Goal: Transaction & Acquisition: Subscribe to service/newsletter

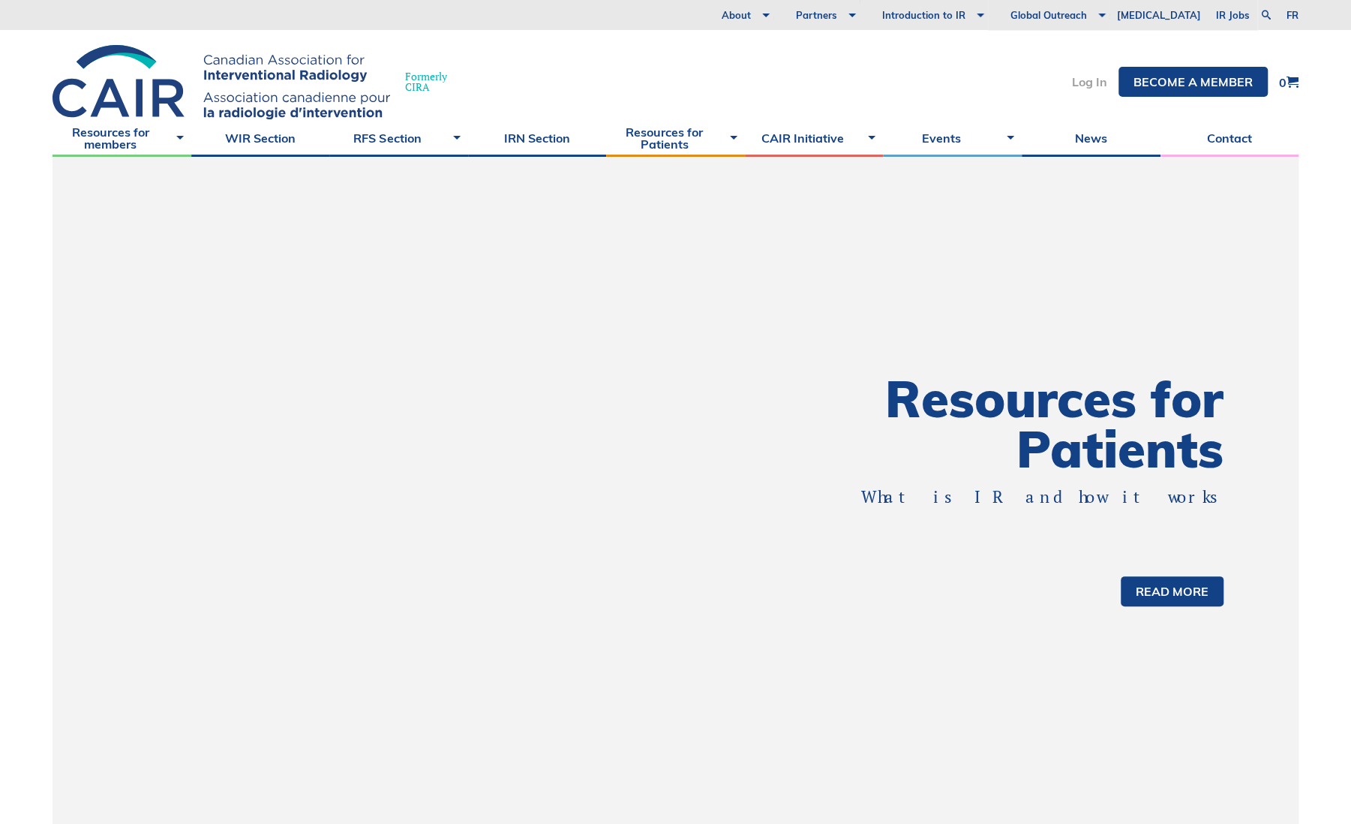
click at [1097, 86] on link "Log In" at bounding box center [1089, 82] width 35 height 12
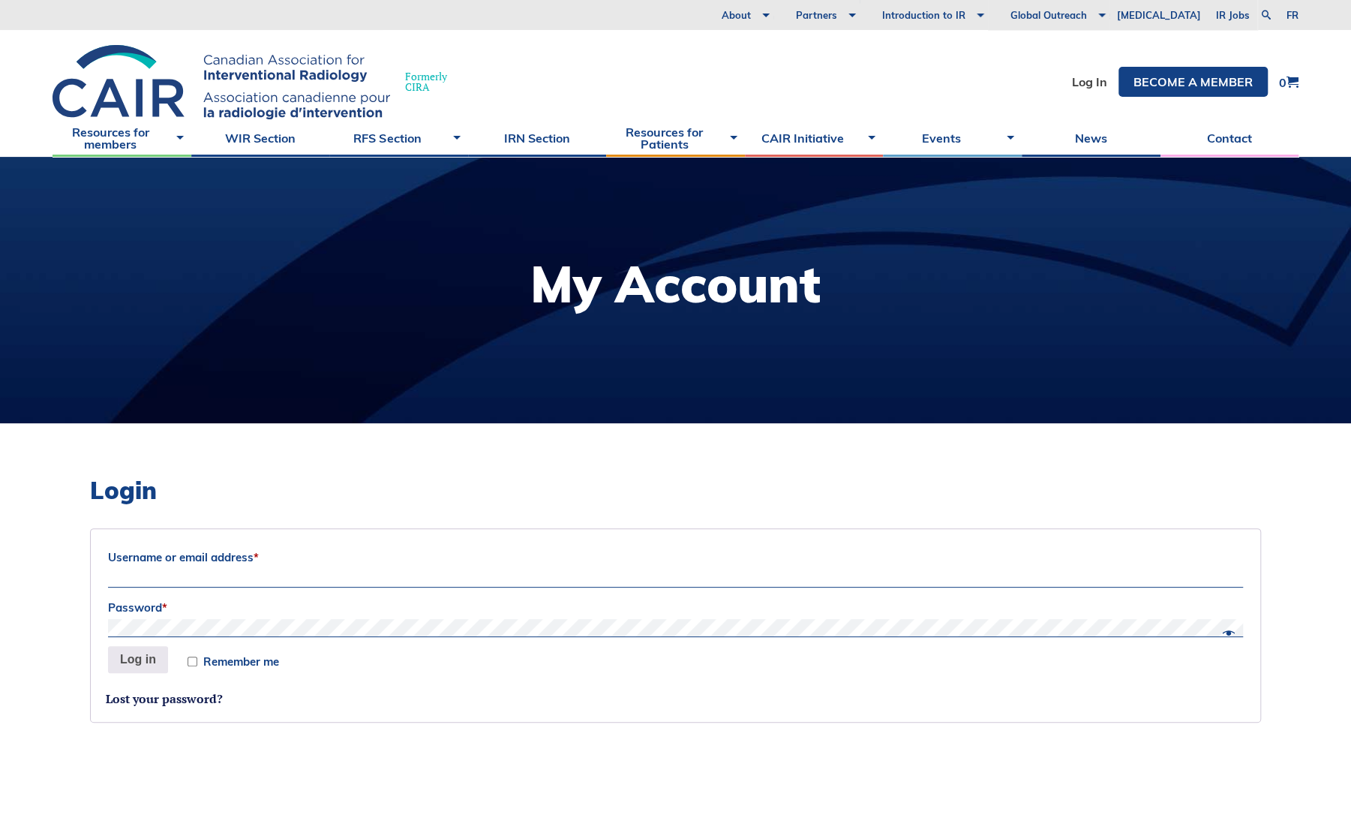
click at [276, 575] on input "Username or email address *" at bounding box center [675, 578] width 1135 height 18
click at [294, 578] on input "chaitanya.shah@albertahealthservives.ca" at bounding box center [675, 578] width 1135 height 18
type input "chaitanya.shah@albertahealthservices.ca"
click at [108, 646] on button "Log in" at bounding box center [138, 659] width 60 height 27
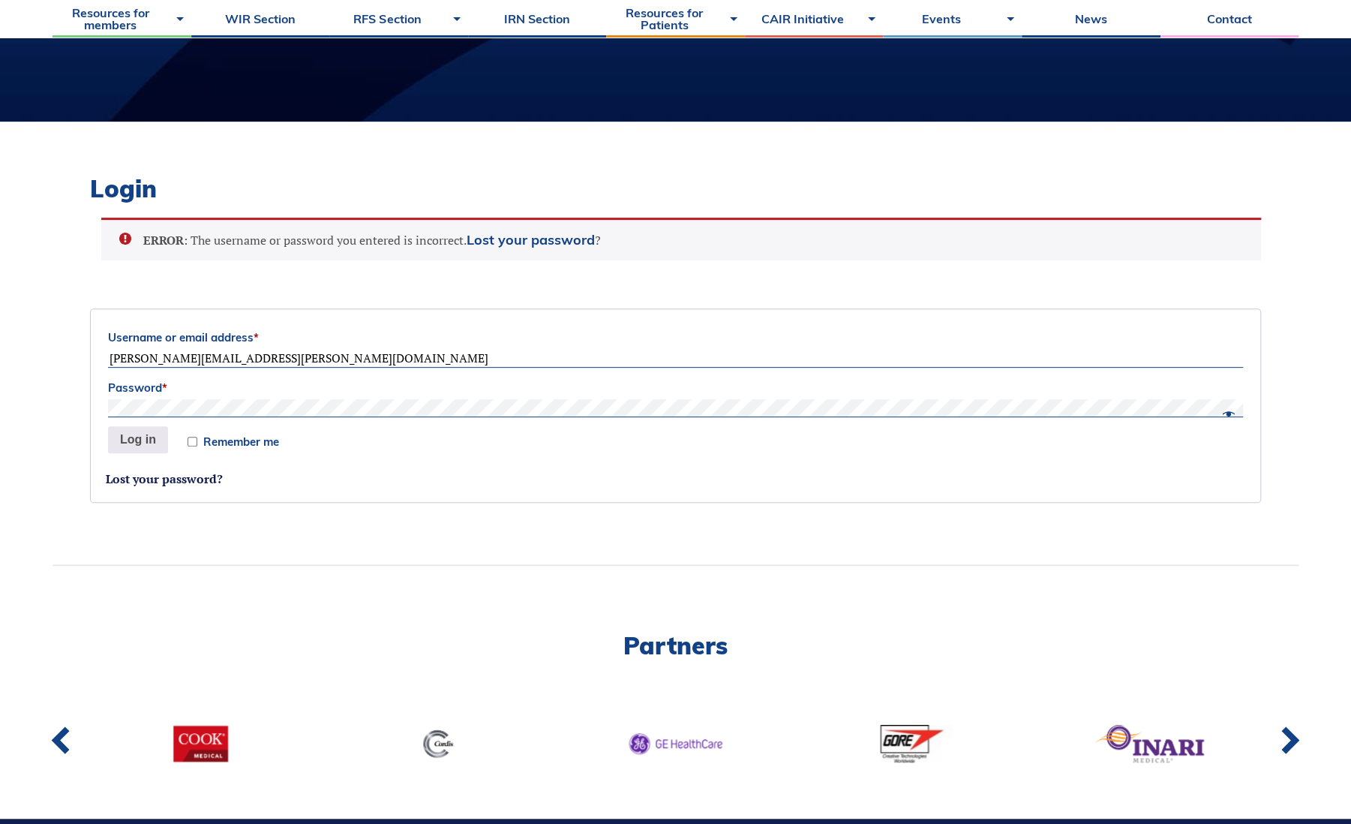
scroll to position [219, 0]
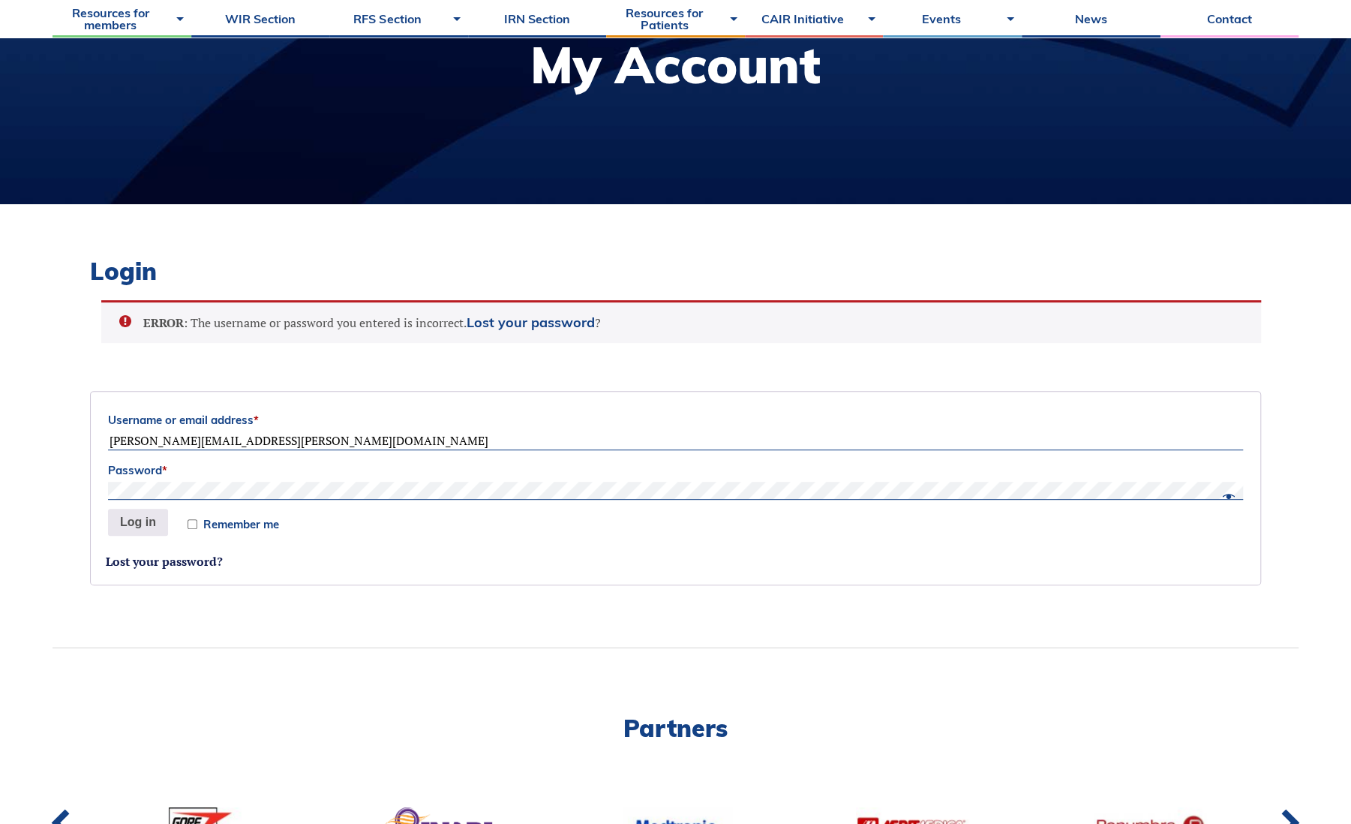
click at [108, 509] on button "Log in" at bounding box center [138, 522] width 60 height 27
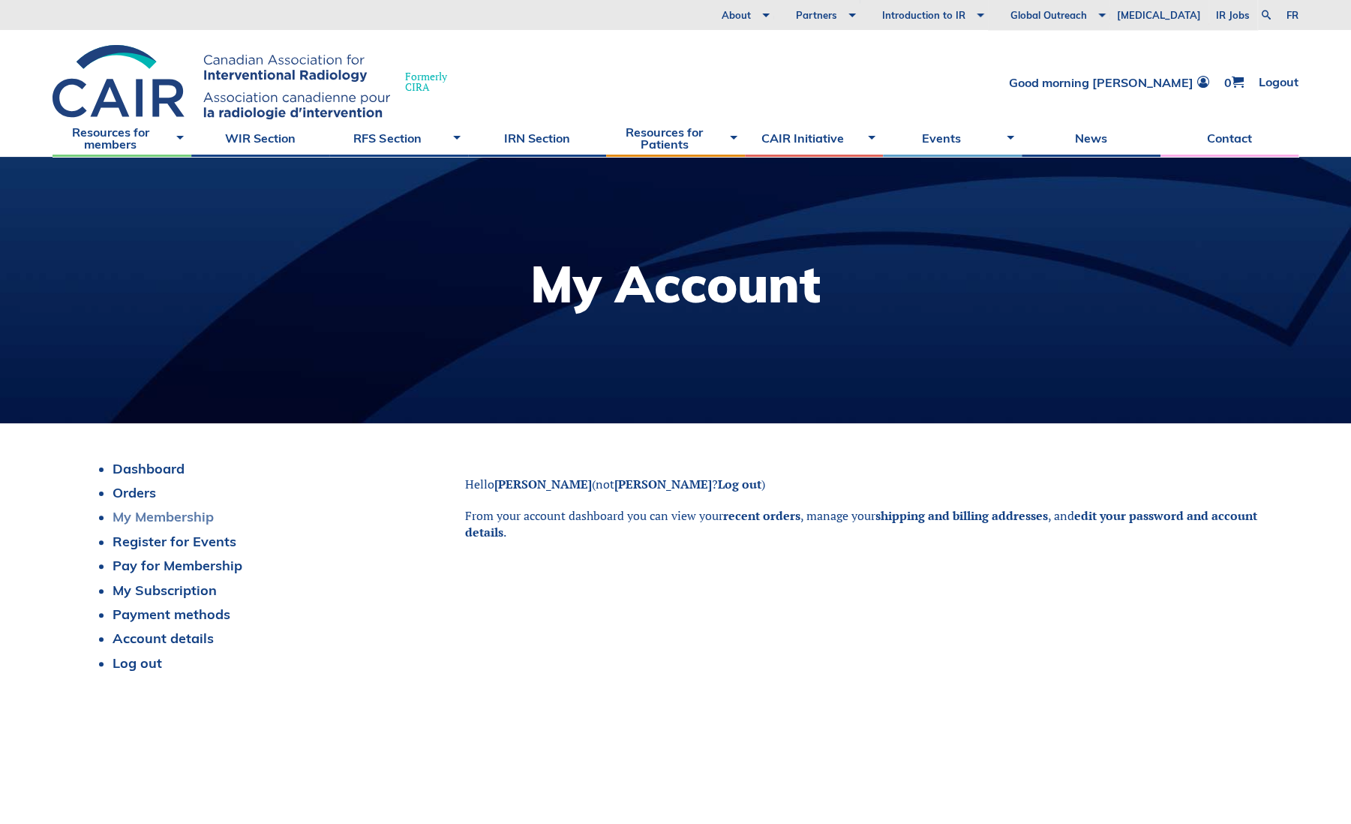
click at [182, 524] on link "My Membership" at bounding box center [163, 516] width 101 height 17
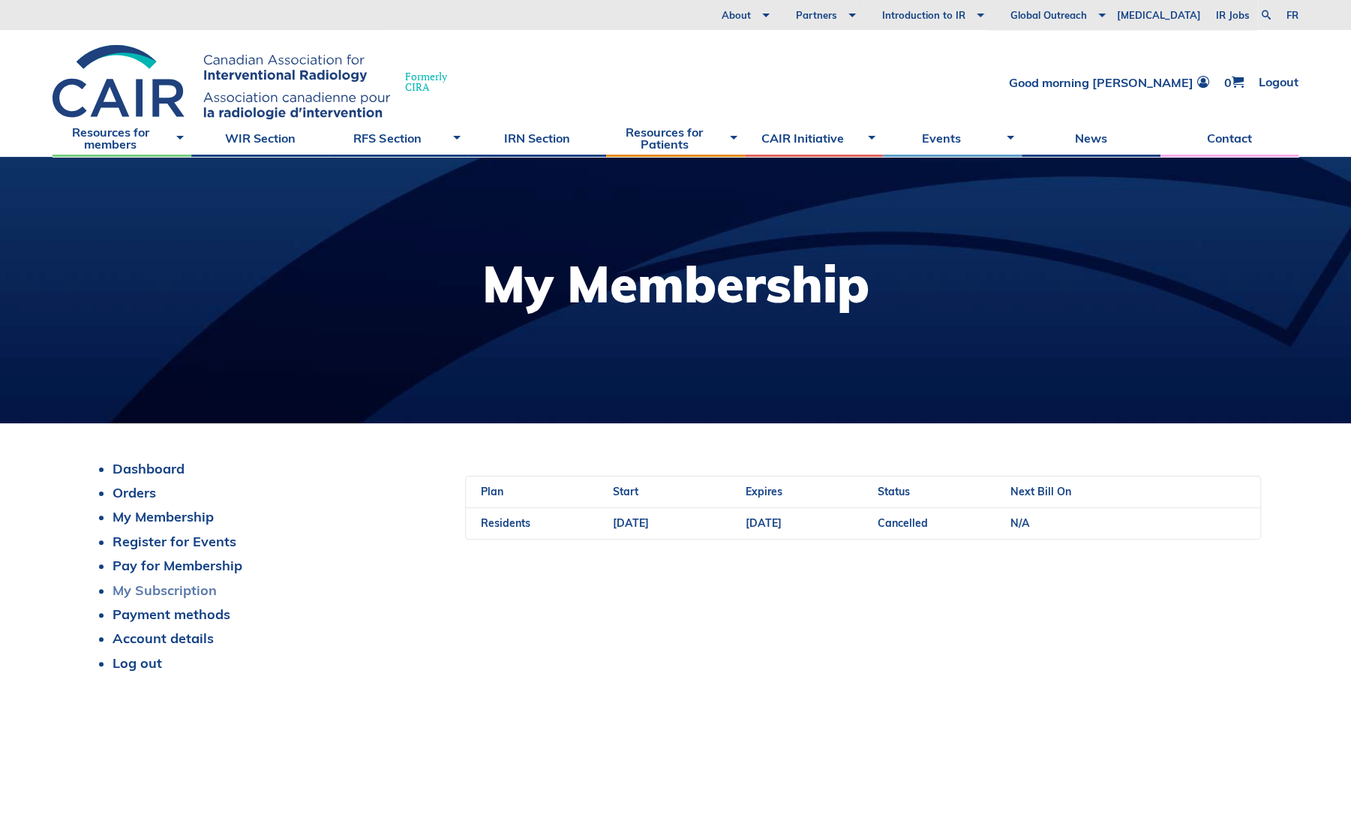
click at [160, 597] on link "My Subscription" at bounding box center [165, 589] width 104 height 17
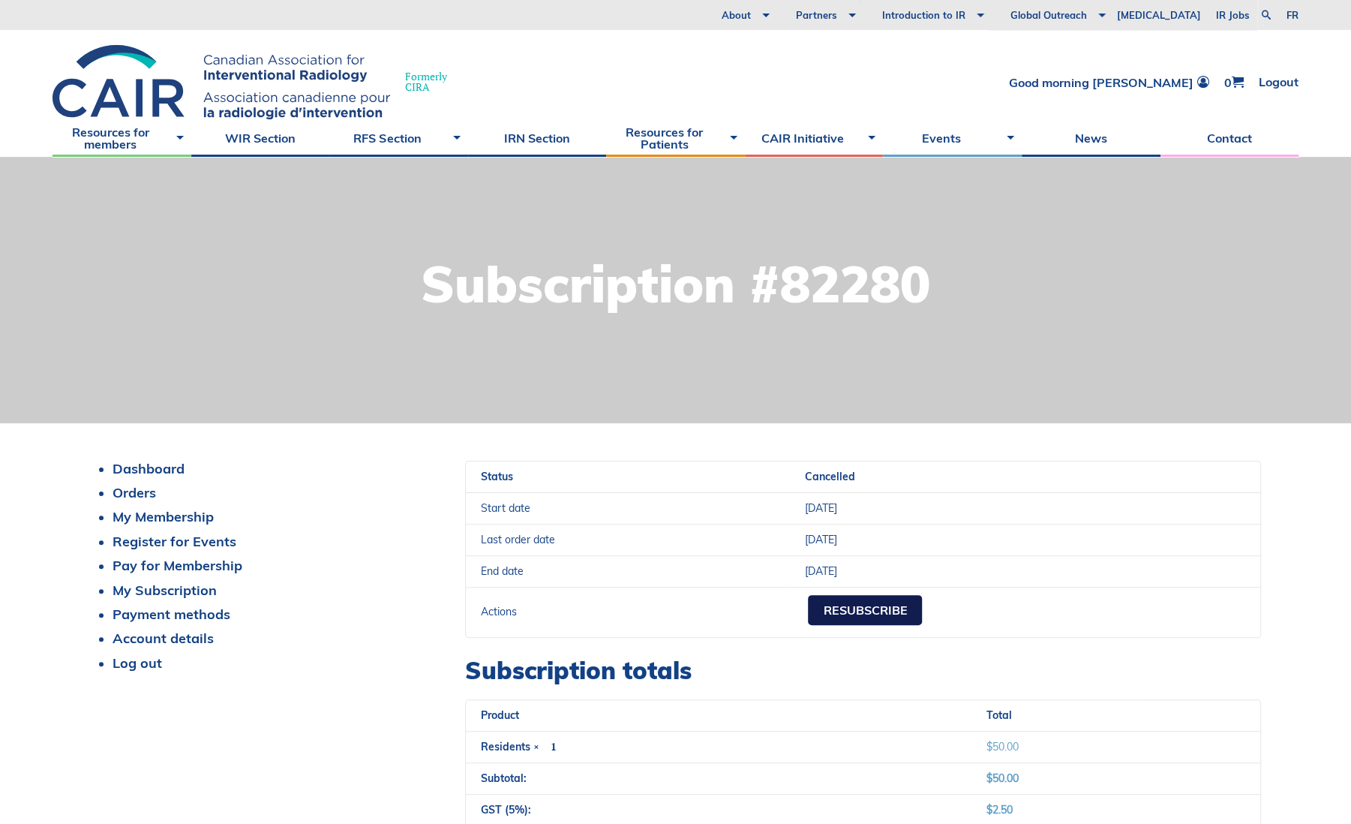
click at [848, 609] on link "Resubscribe" at bounding box center [865, 610] width 114 height 30
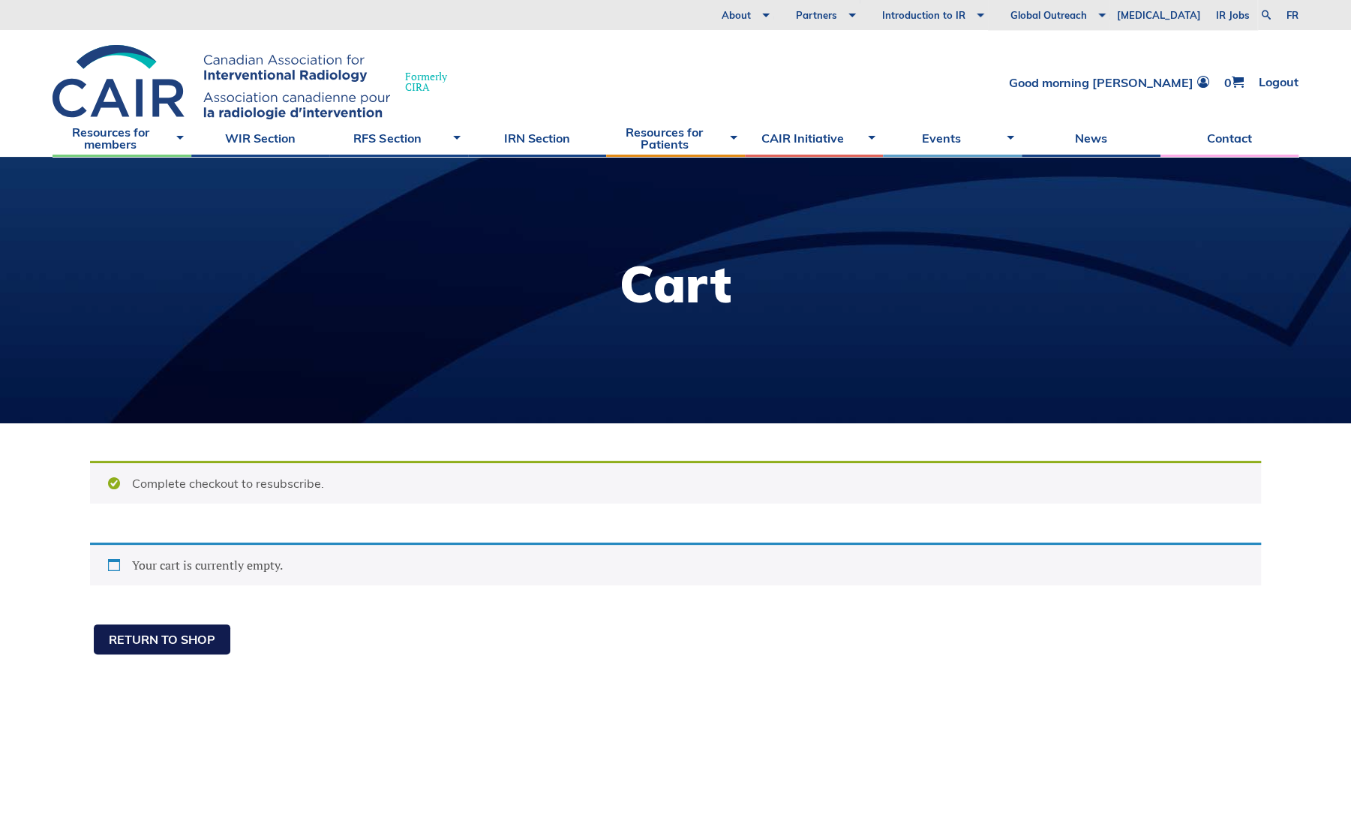
click at [170, 641] on link "Return to shop" at bounding box center [162, 639] width 137 height 30
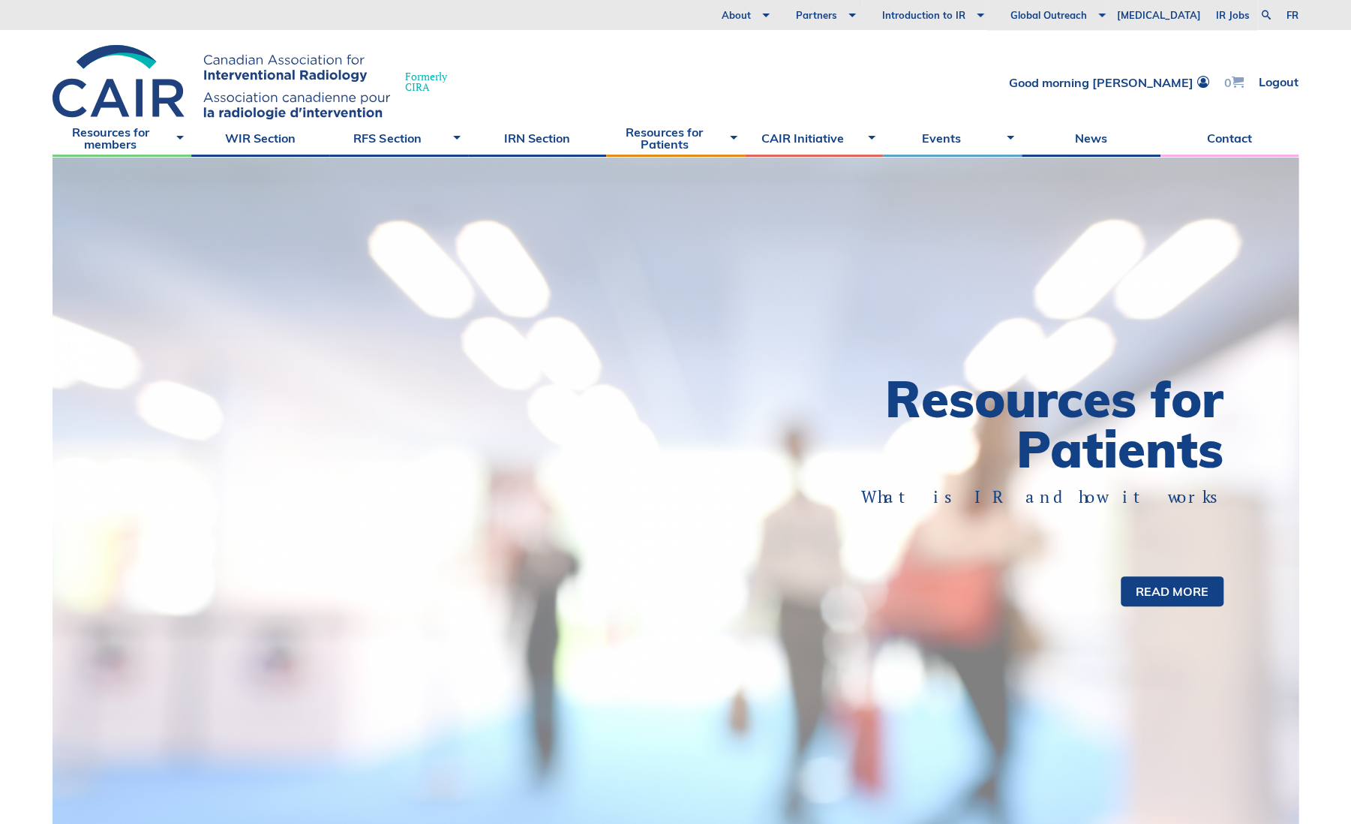
click at [1241, 83] on span at bounding box center [1238, 82] width 12 height 12
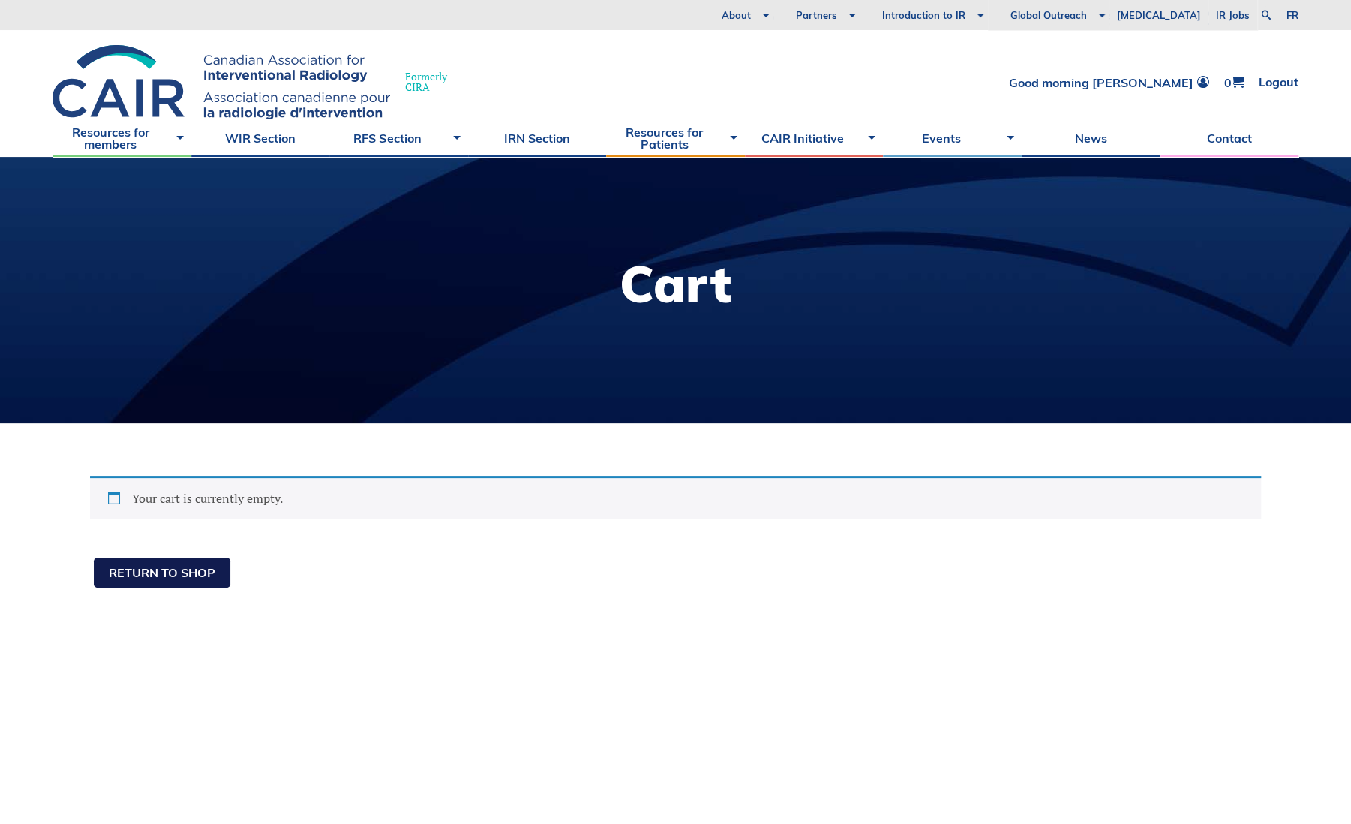
click at [164, 571] on link "Return to shop" at bounding box center [162, 572] width 137 height 30
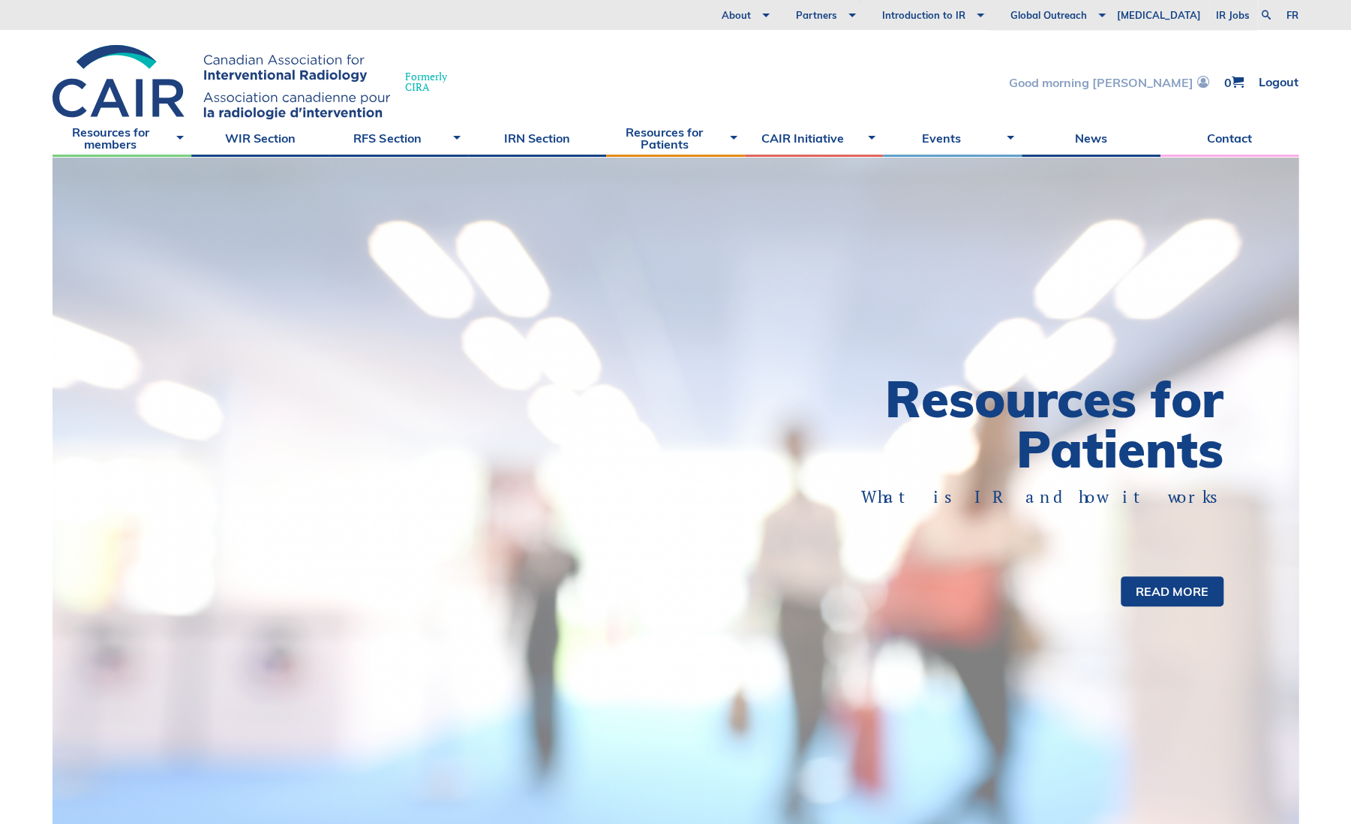
click at [1148, 83] on link "Good morning [PERSON_NAME]" at bounding box center [1109, 82] width 200 height 13
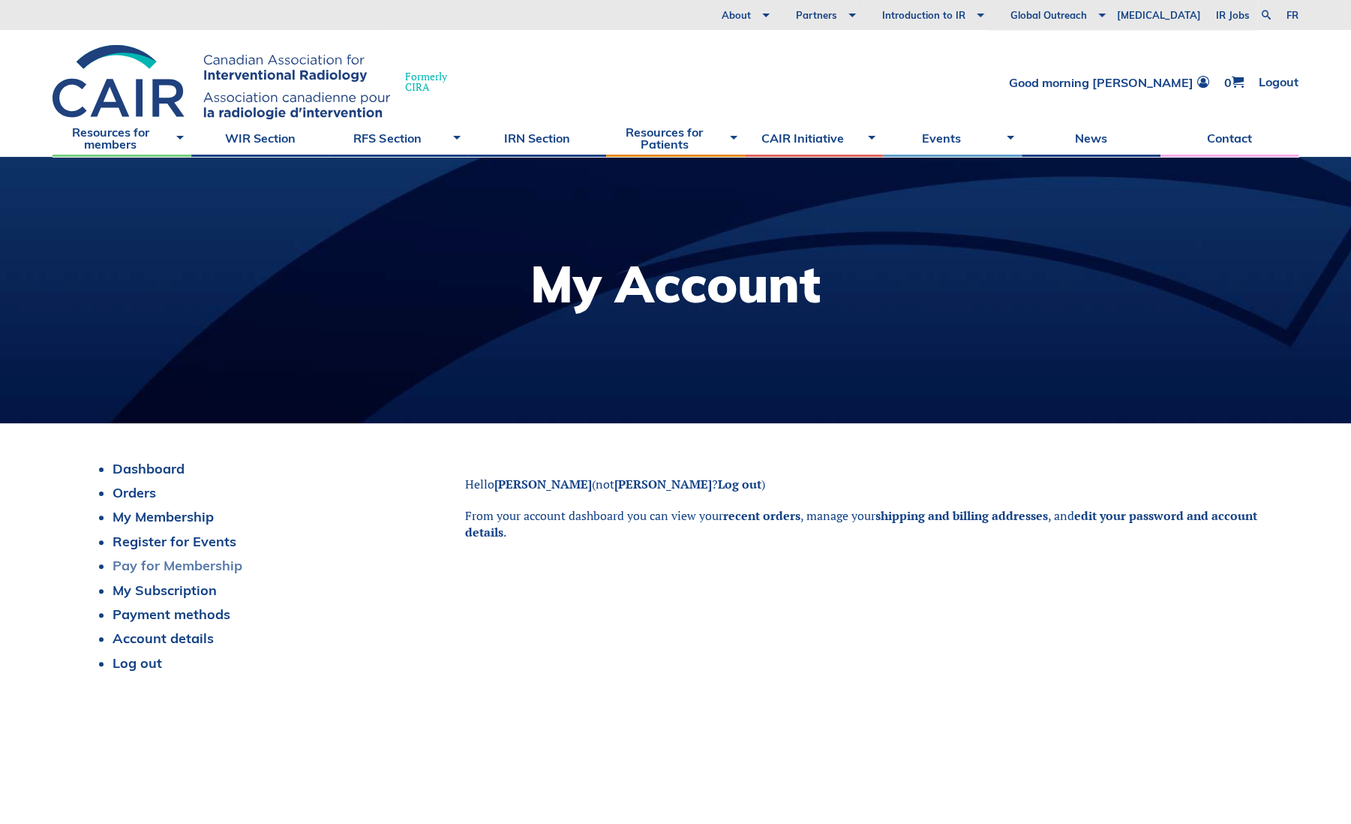
click at [197, 566] on link "Pay for Membership" at bounding box center [178, 565] width 130 height 17
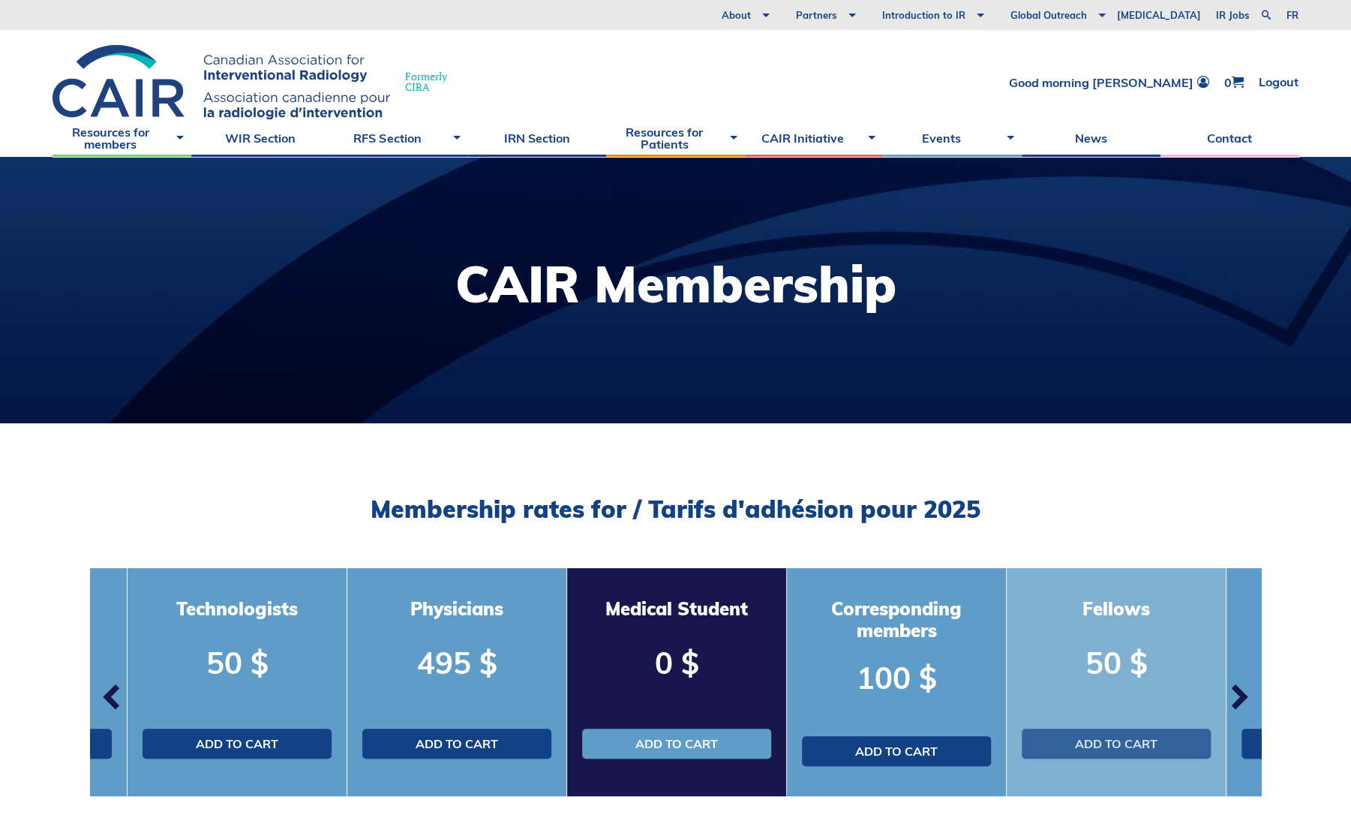
click at [1131, 746] on link "Add to cart" at bounding box center [1116, 744] width 189 height 30
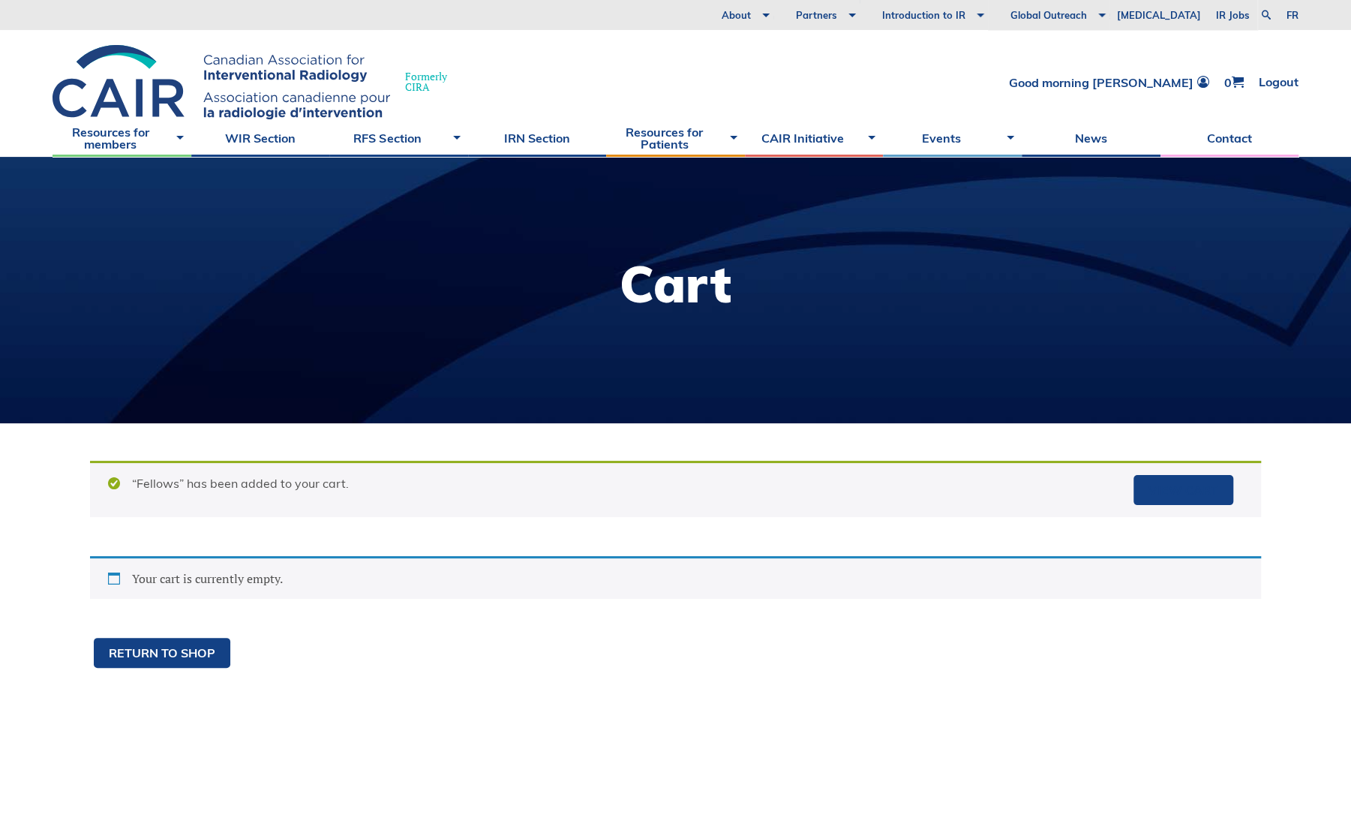
click at [906, 564] on div "Your cart is currently empty." at bounding box center [675, 577] width 1171 height 43
click at [1276, 81] on link "Logout" at bounding box center [1279, 82] width 40 height 13
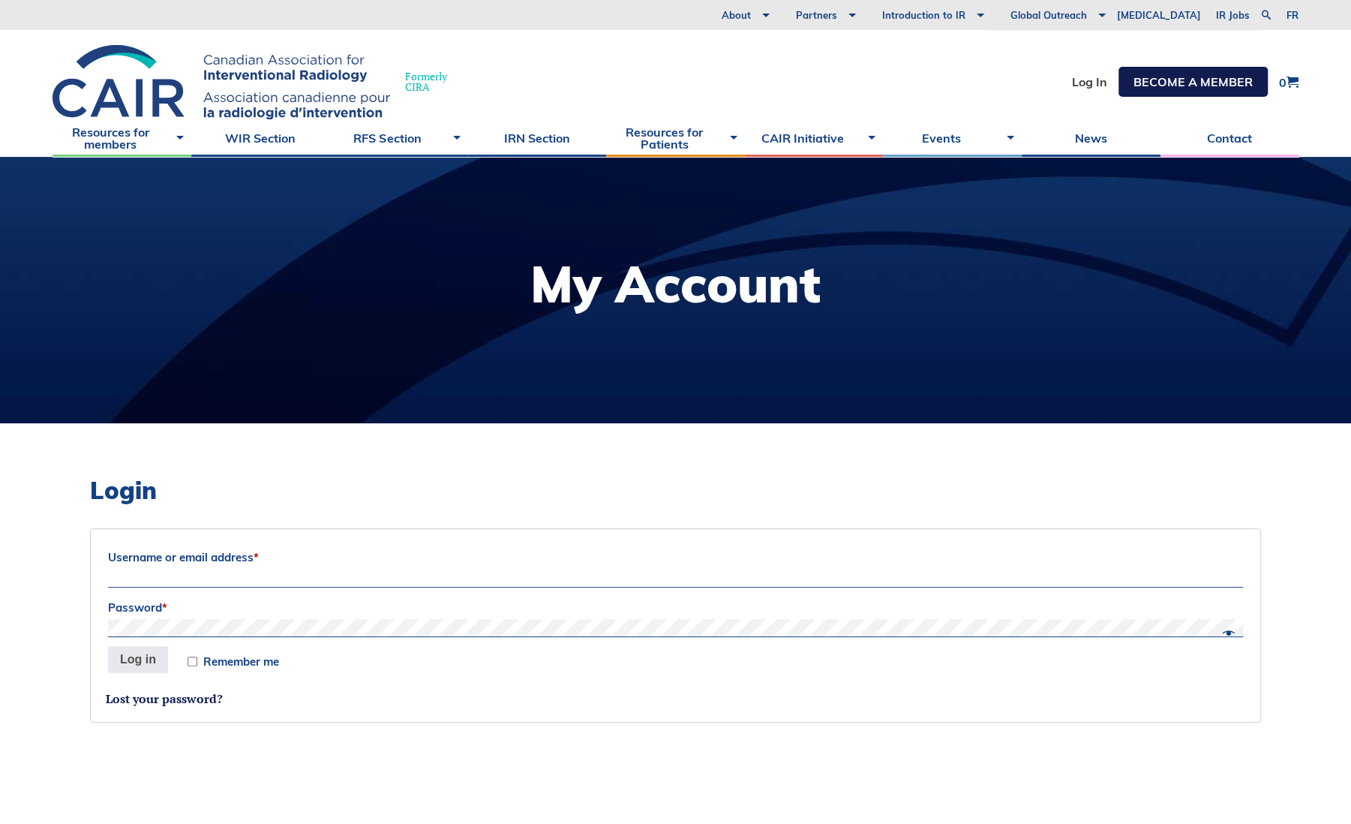
type input "[PERSON_NAME][EMAIL_ADDRESS][PERSON_NAME][DOMAIN_NAME]"
click at [1209, 77] on link "Become a member" at bounding box center [1193, 82] width 149 height 30
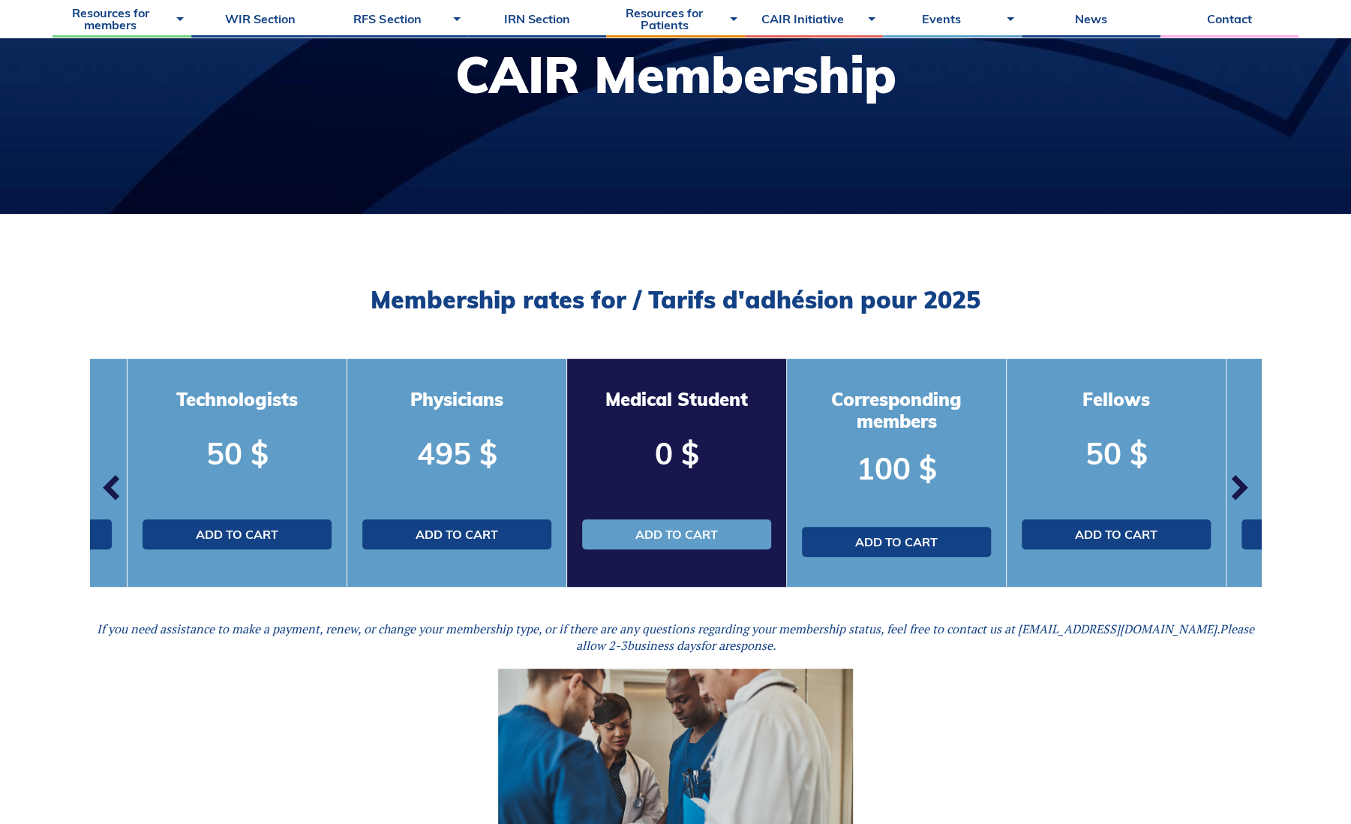
scroll to position [225, 0]
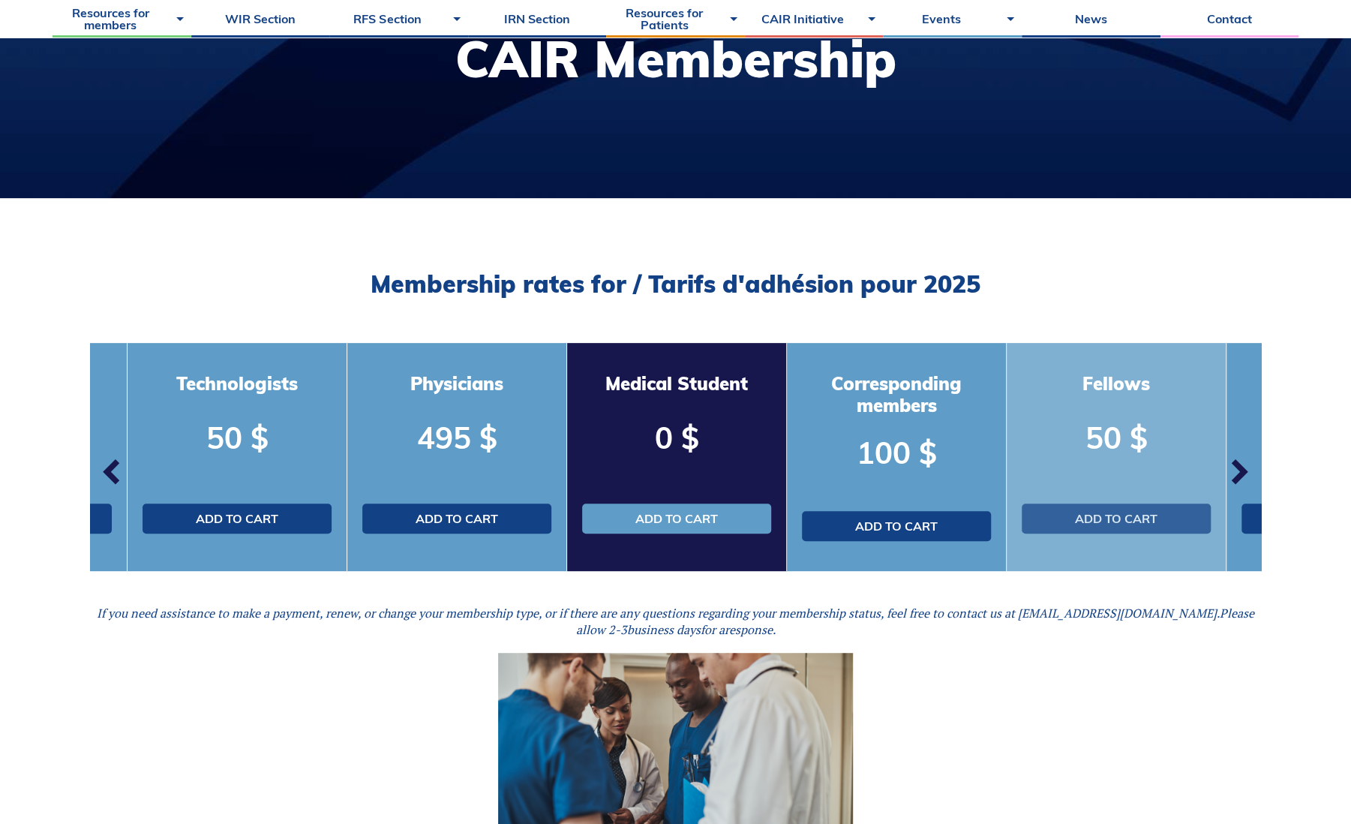
click at [1106, 521] on link "Add to cart" at bounding box center [1116, 518] width 189 height 30
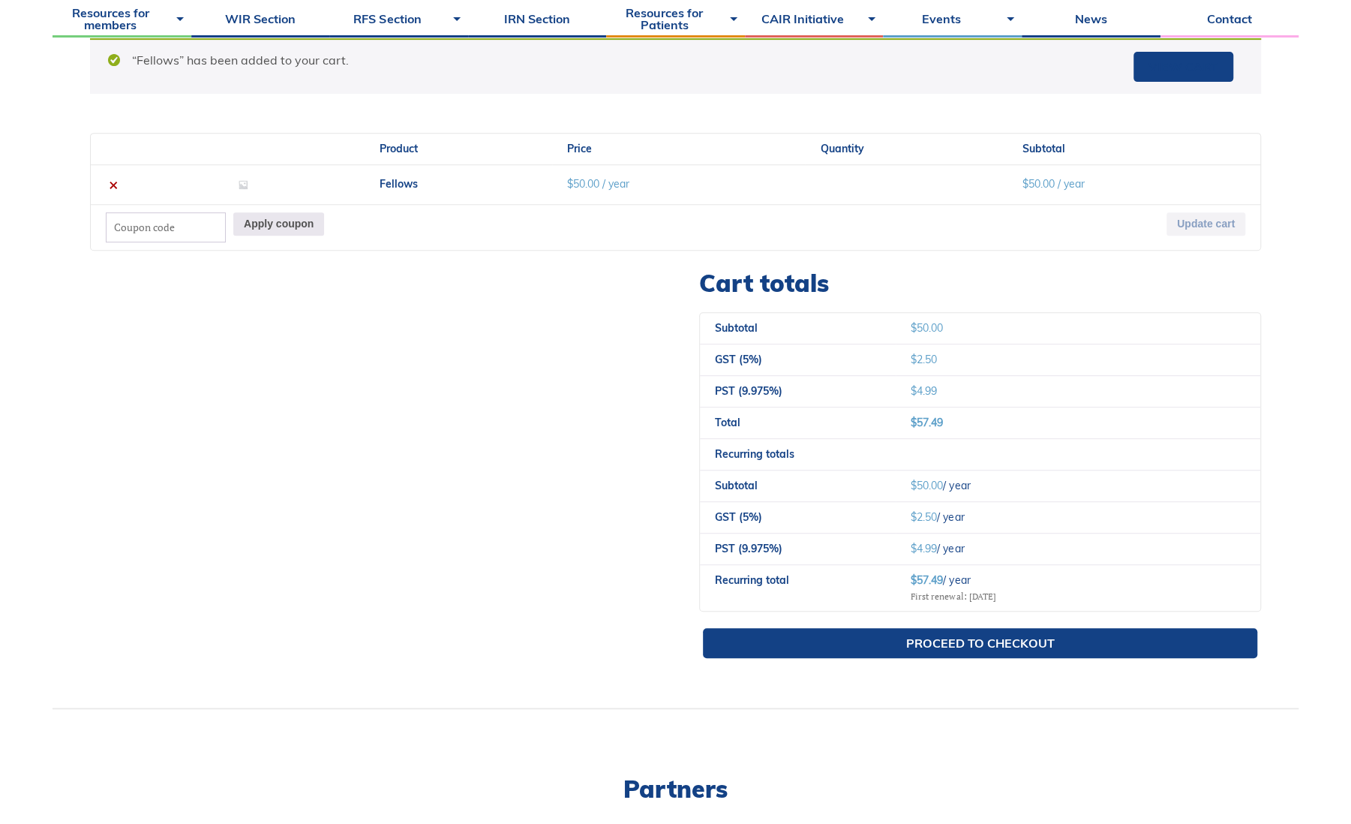
scroll to position [450, 0]
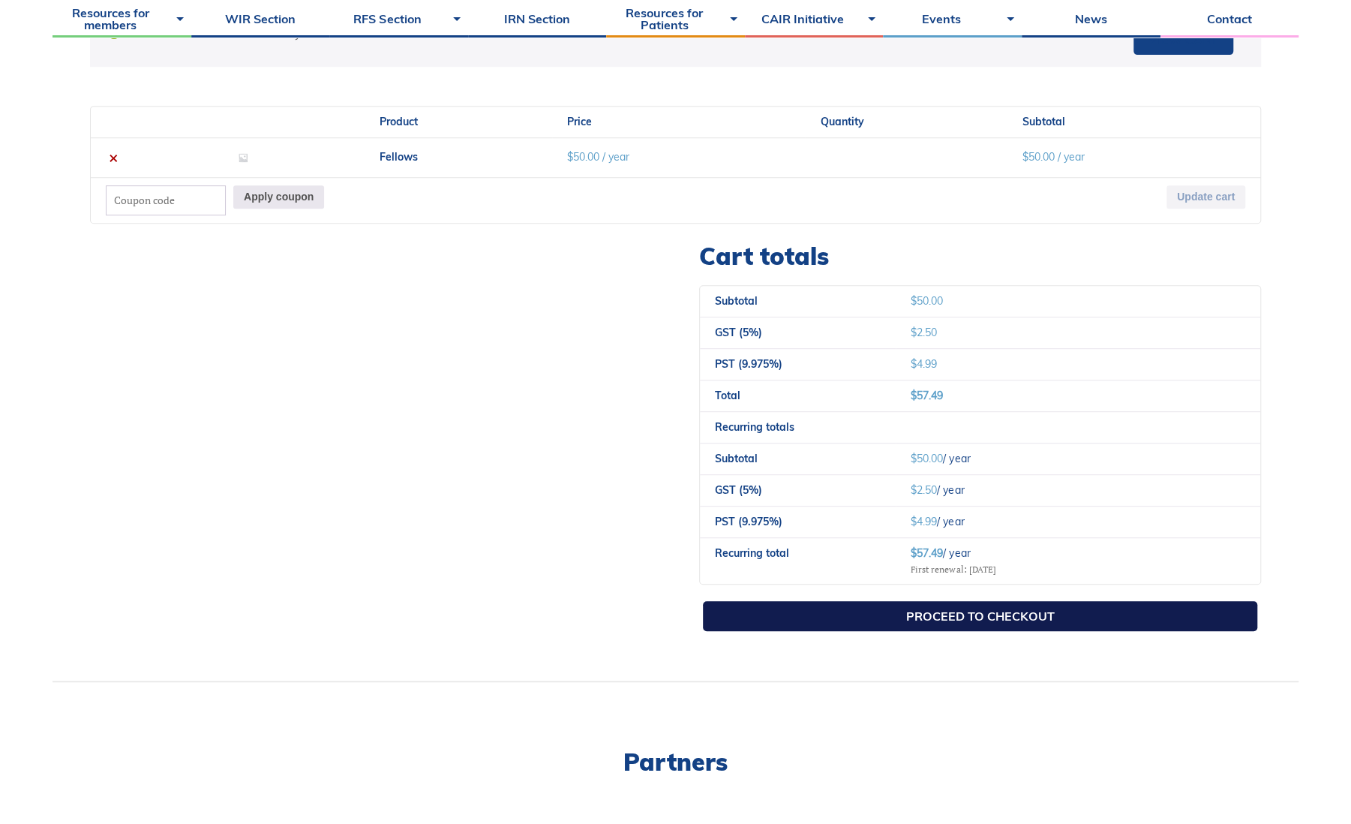
click at [813, 614] on link "Proceed to checkout" at bounding box center [980, 616] width 554 height 30
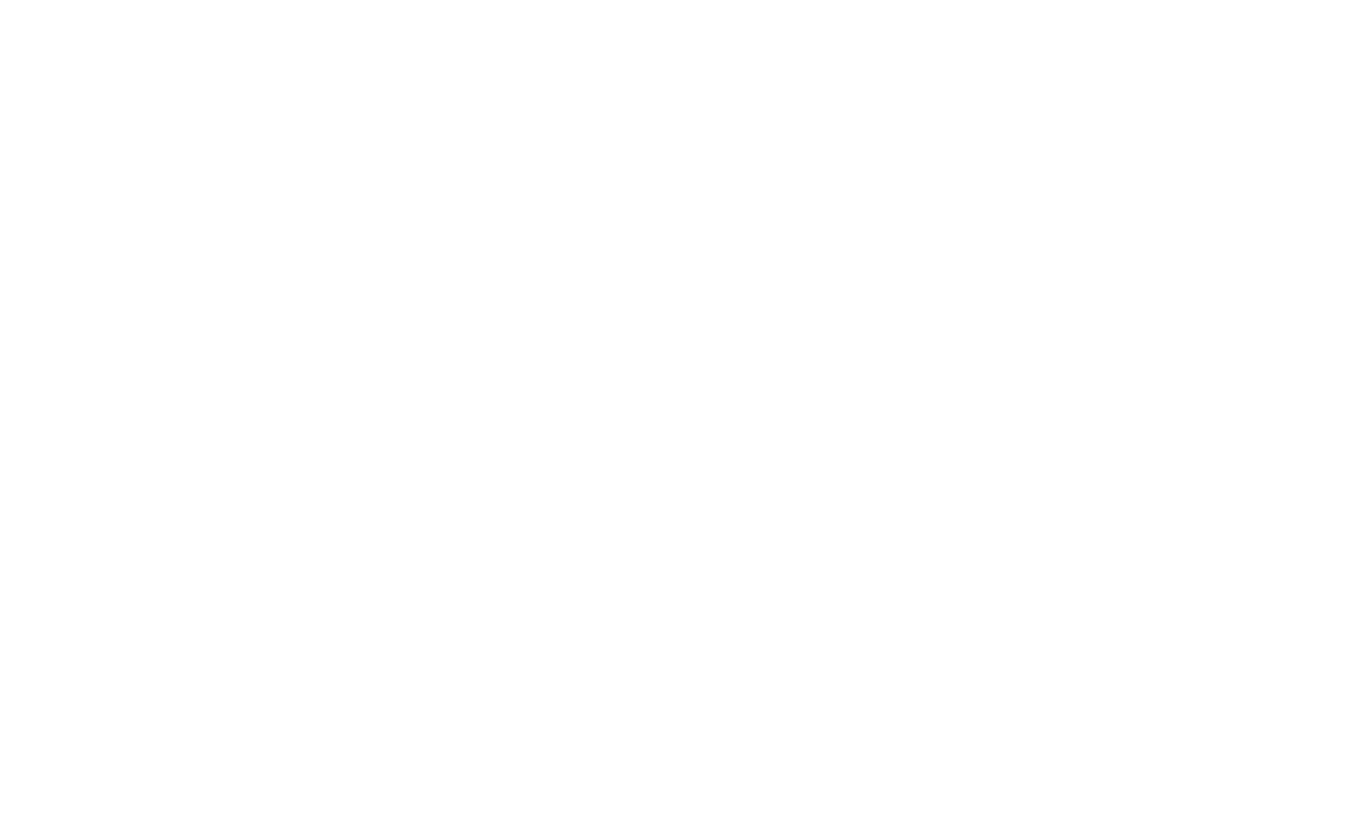
select select "QC"
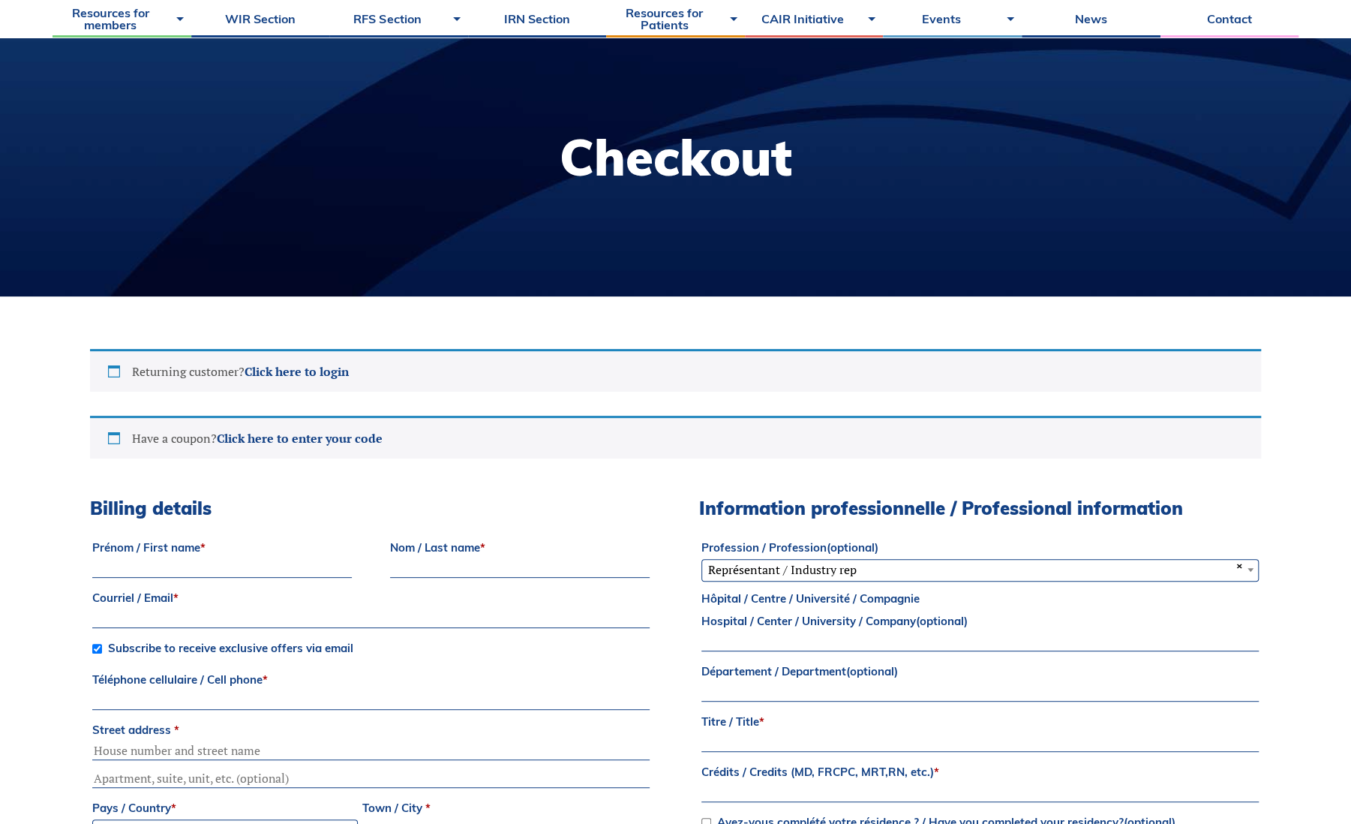
scroll to position [150, 0]
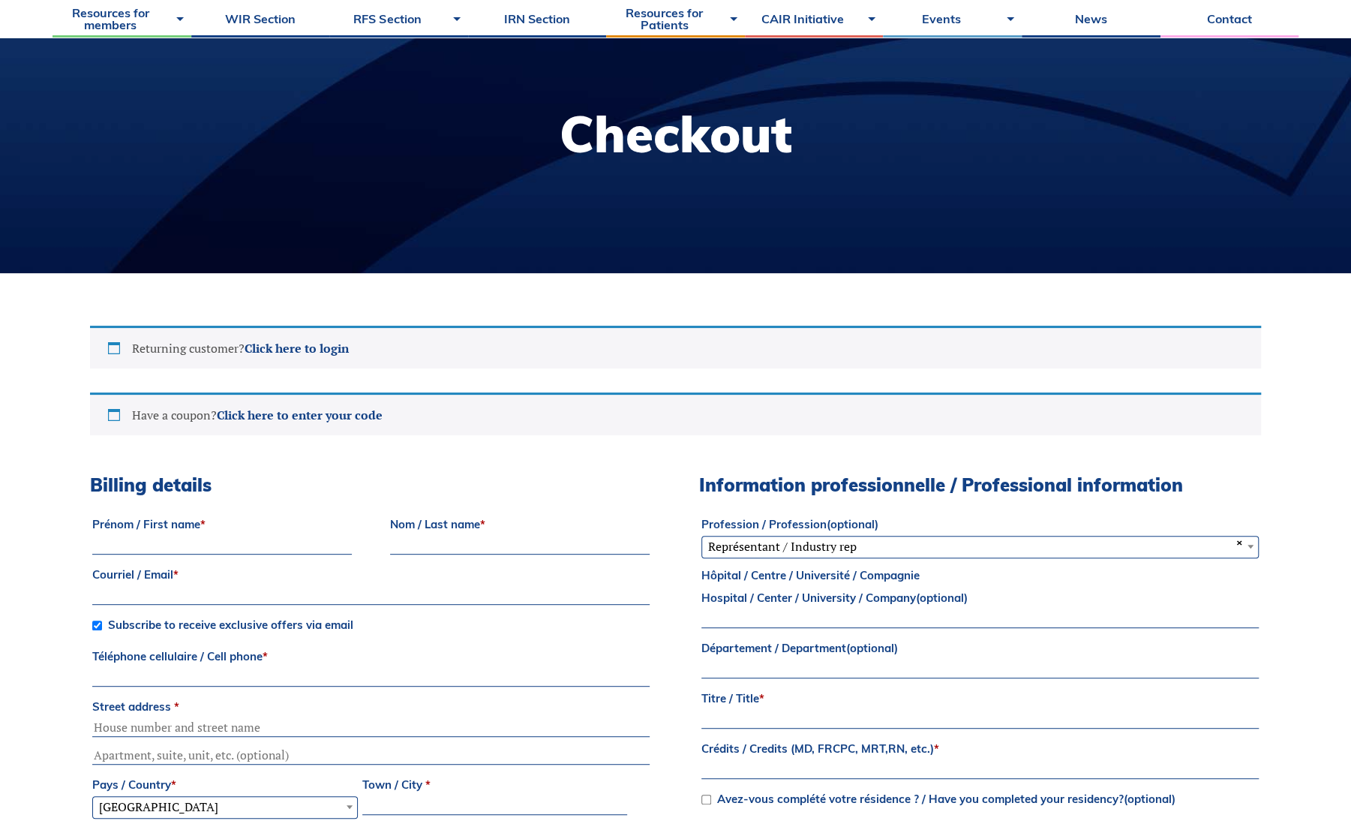
click at [324, 542] on input "Prénom / First name *" at bounding box center [222, 545] width 260 height 18
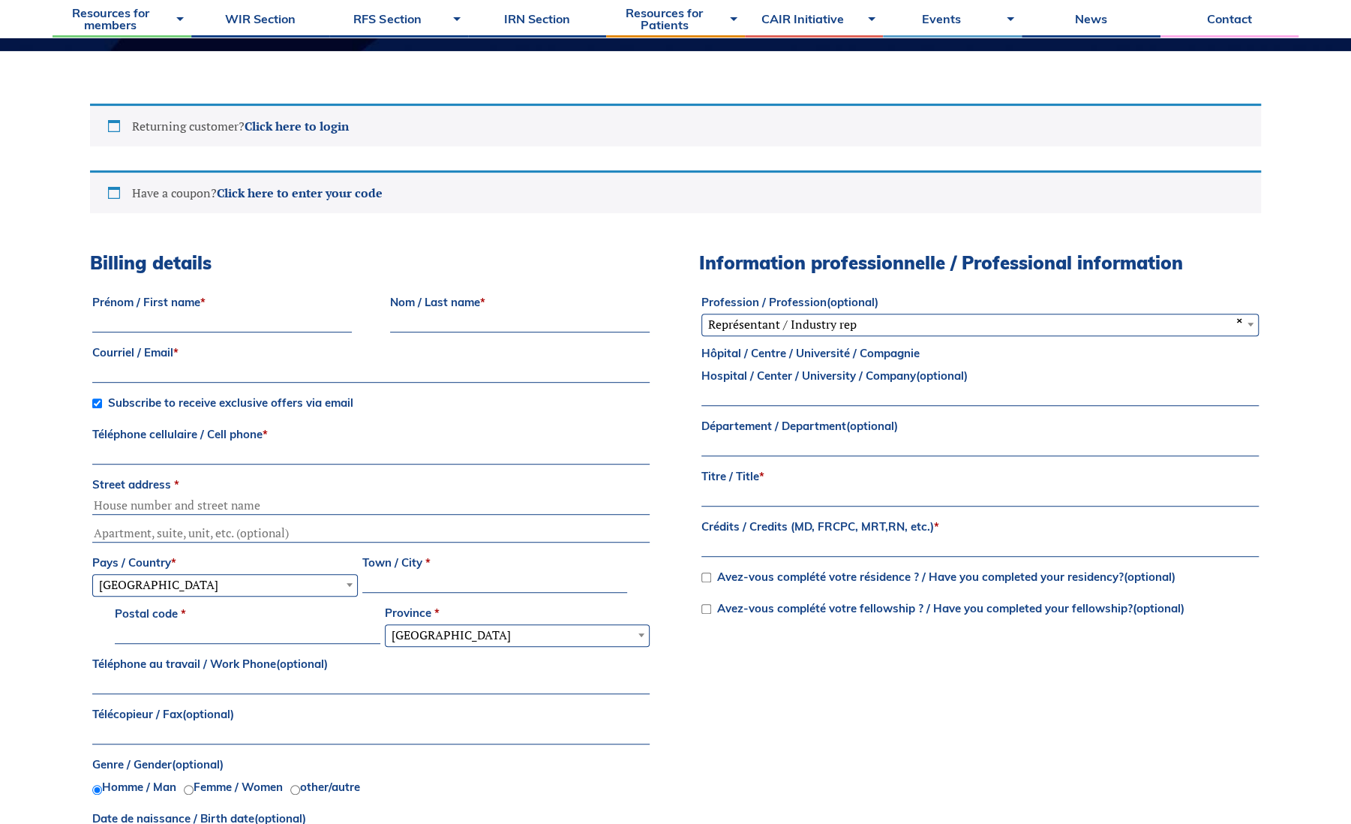
scroll to position [375, 0]
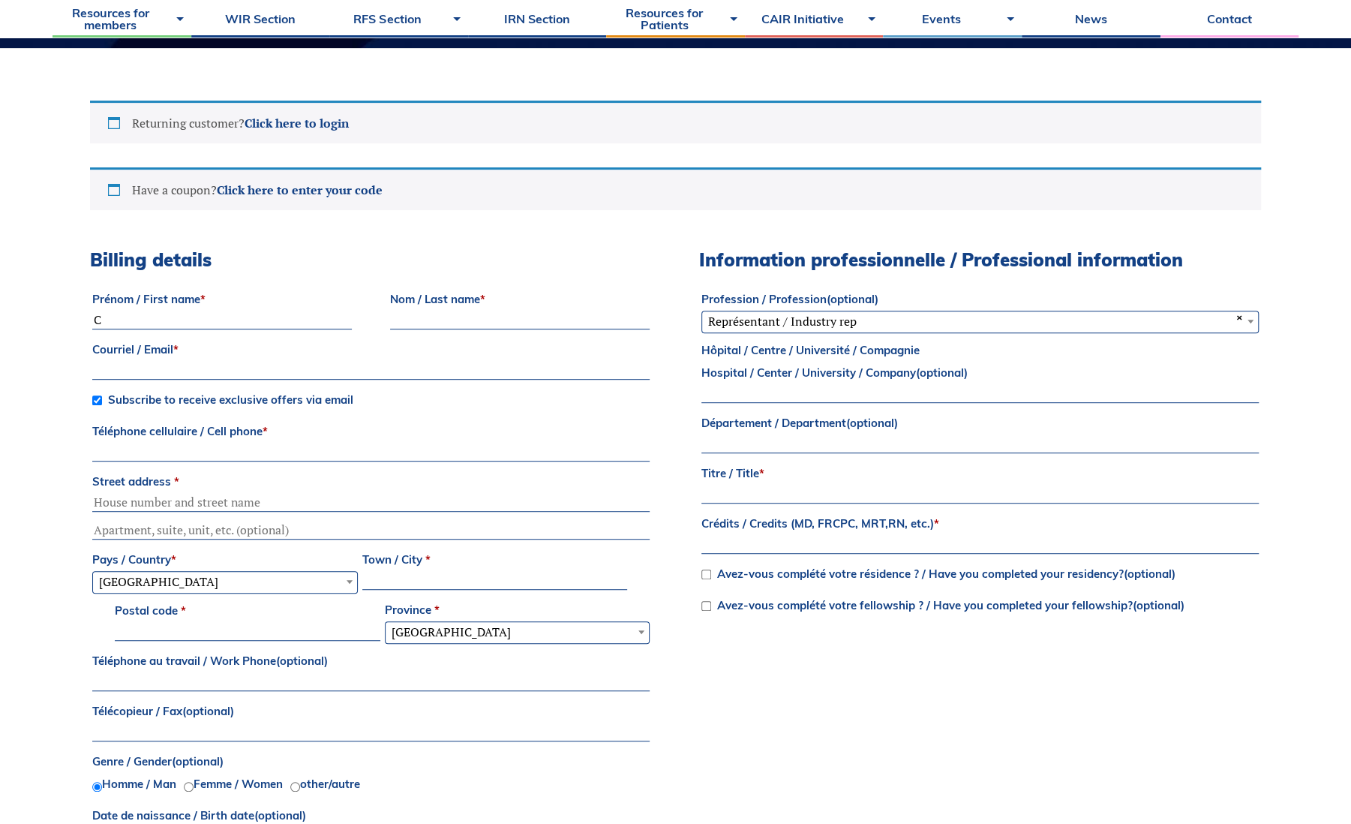
type input "[PERSON_NAME]"
type input "[EMAIL_ADDRESS][DOMAIN_NAME]"
type input "14037966776"
click at [11, 436] on body "About Vision and Mission Board of Directors Annual Reports Financial Statements…" at bounding box center [675, 37] width 1351 height 824
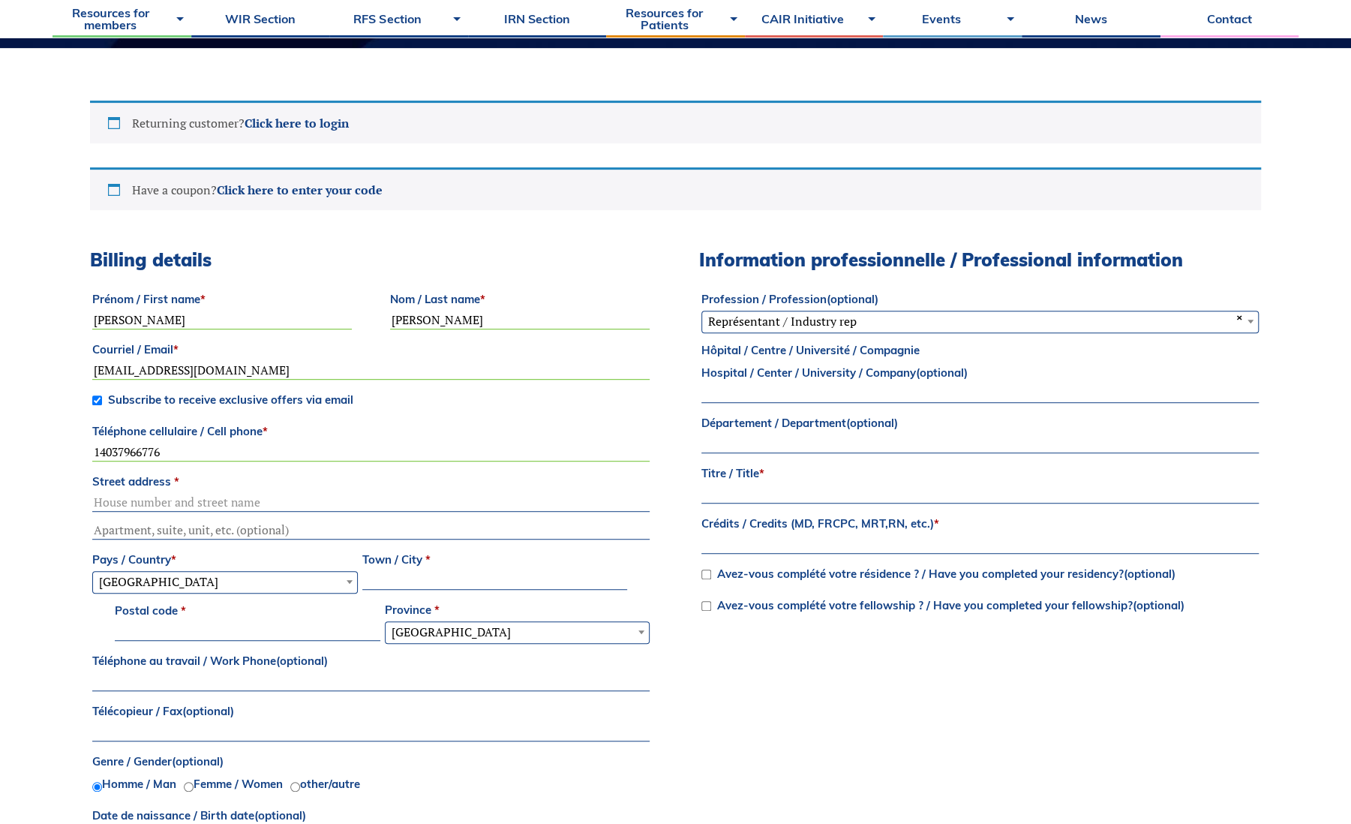
click at [146, 494] on input "Street address *" at bounding box center [370, 503] width 557 height 18
type input "[STREET_ADDRESS]"
click at [427, 584] on input "Town / City *" at bounding box center [495, 581] width 266 height 18
type input "[GEOGRAPHIC_DATA]"
click at [314, 628] on input "Postal code *" at bounding box center [248, 632] width 266 height 18
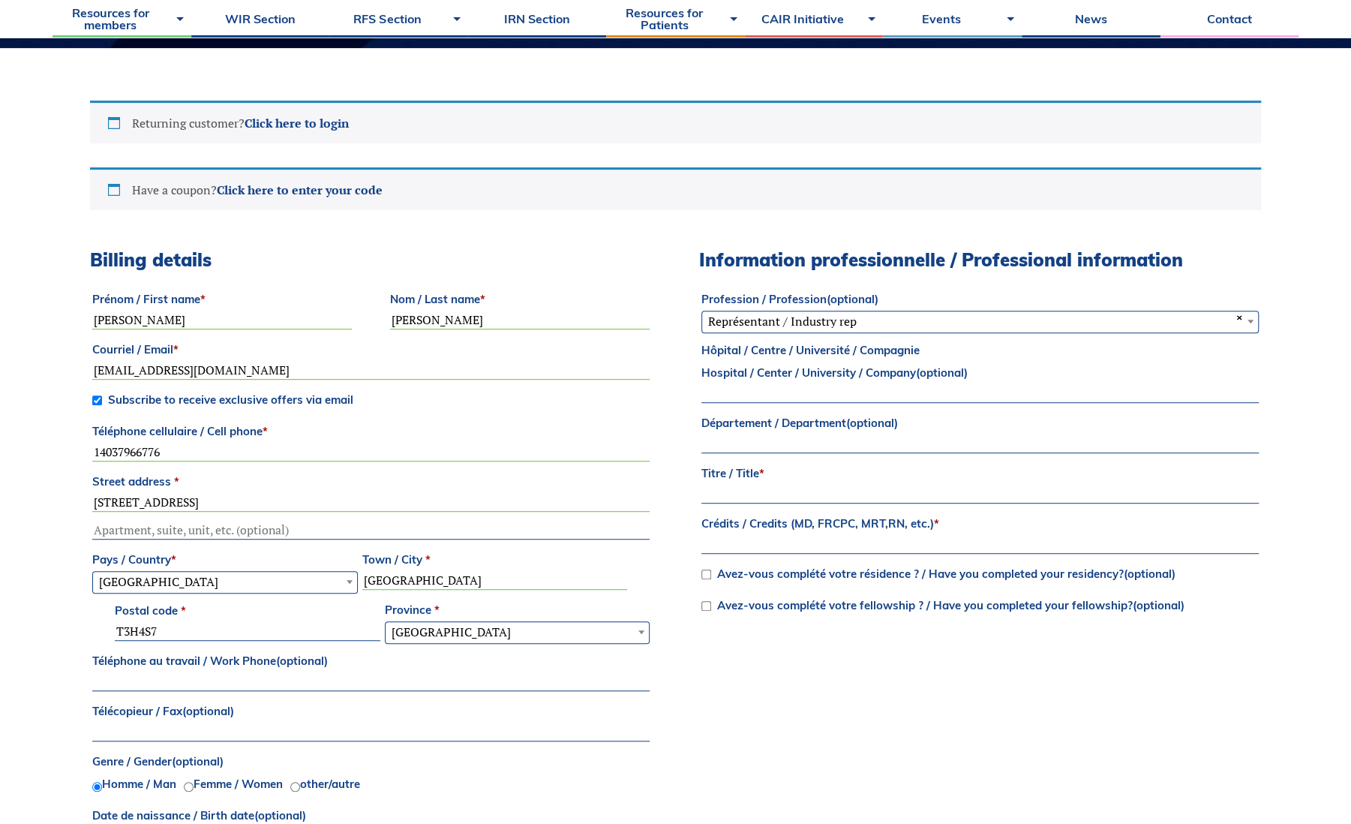
type input "T3H4S7"
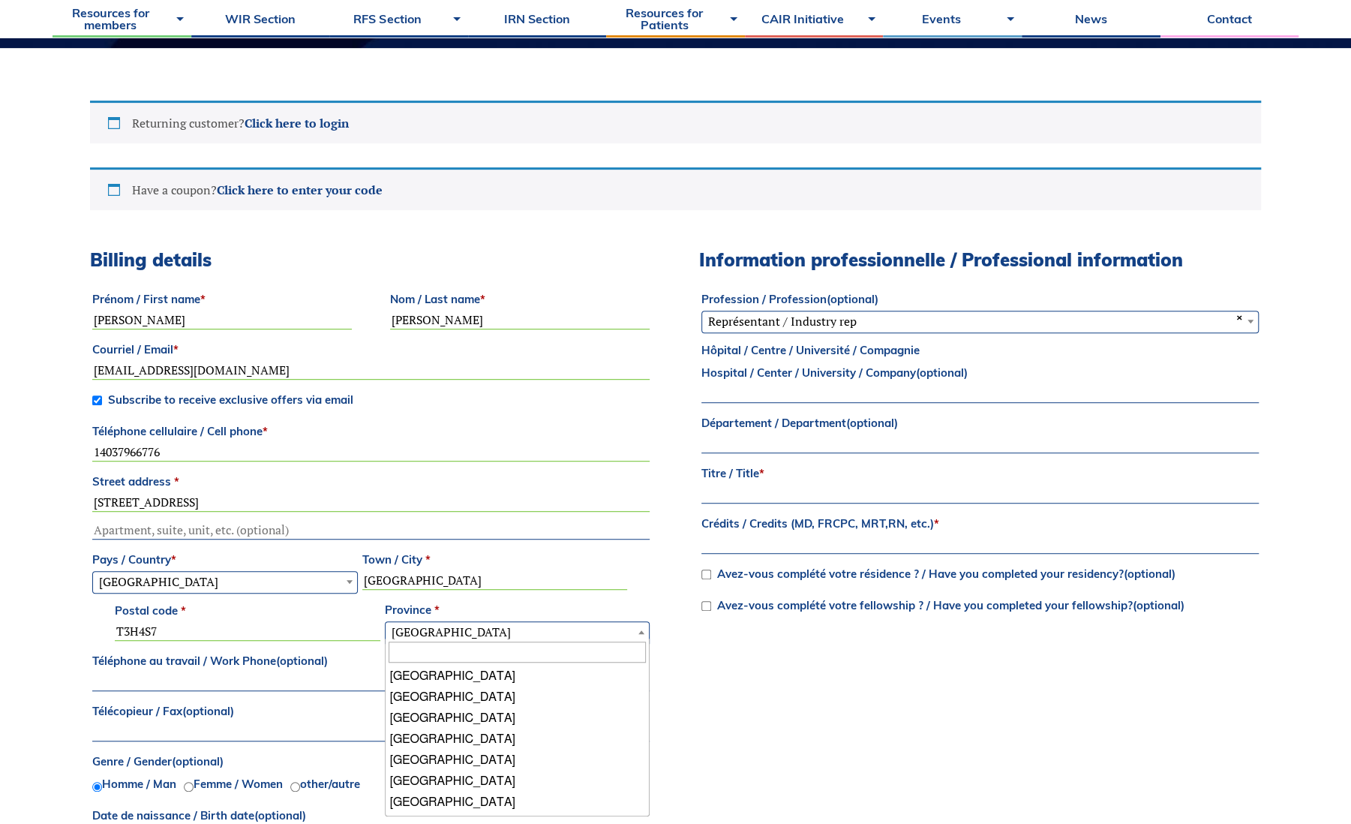
click at [467, 624] on span "[GEOGRAPHIC_DATA]" at bounding box center [518, 632] width 264 height 20
type input "a"
select select "AB"
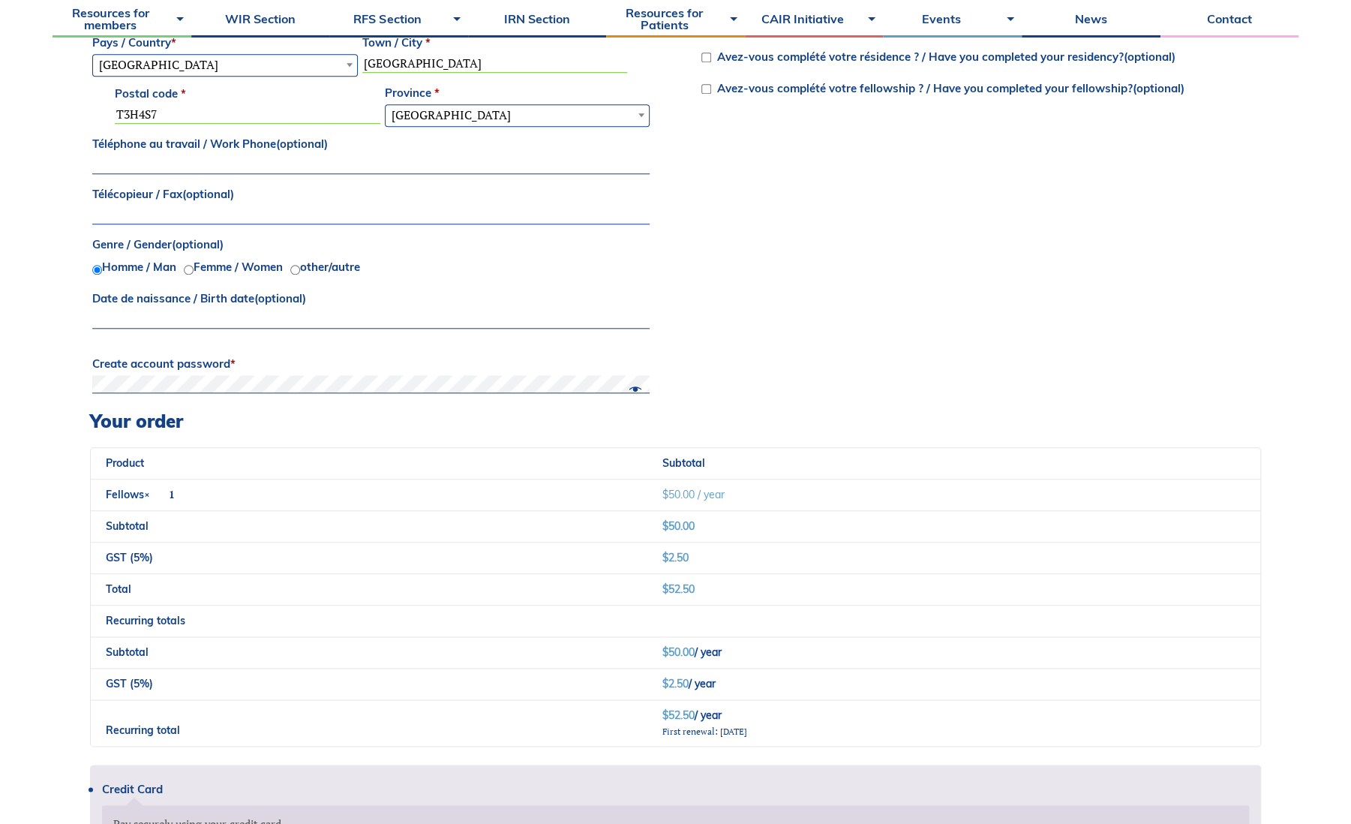
scroll to position [911, 0]
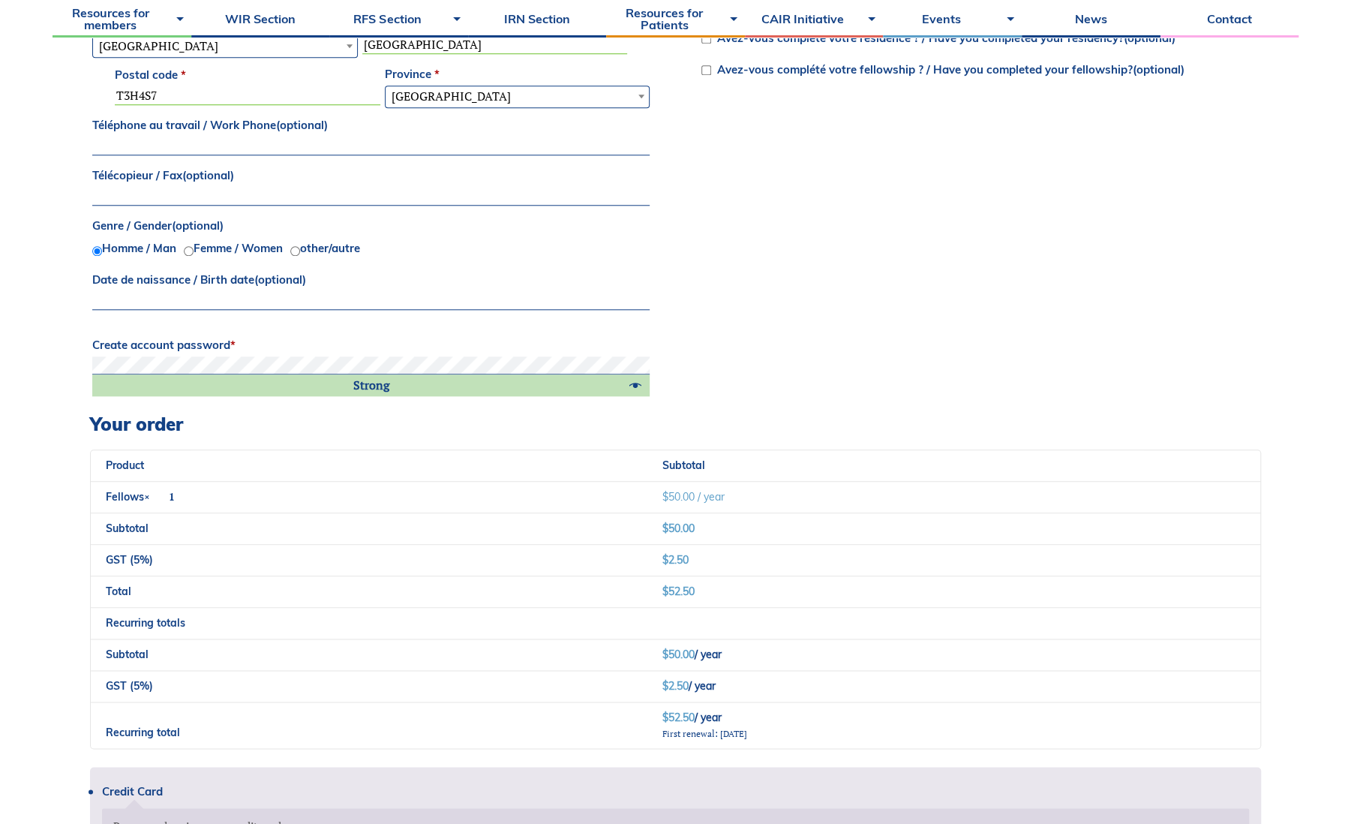
click at [807, 356] on div "Billing details Prénom / First name * [PERSON_NAME] / Last name * [PERSON_NAME]…" at bounding box center [675, 62] width 1171 height 699
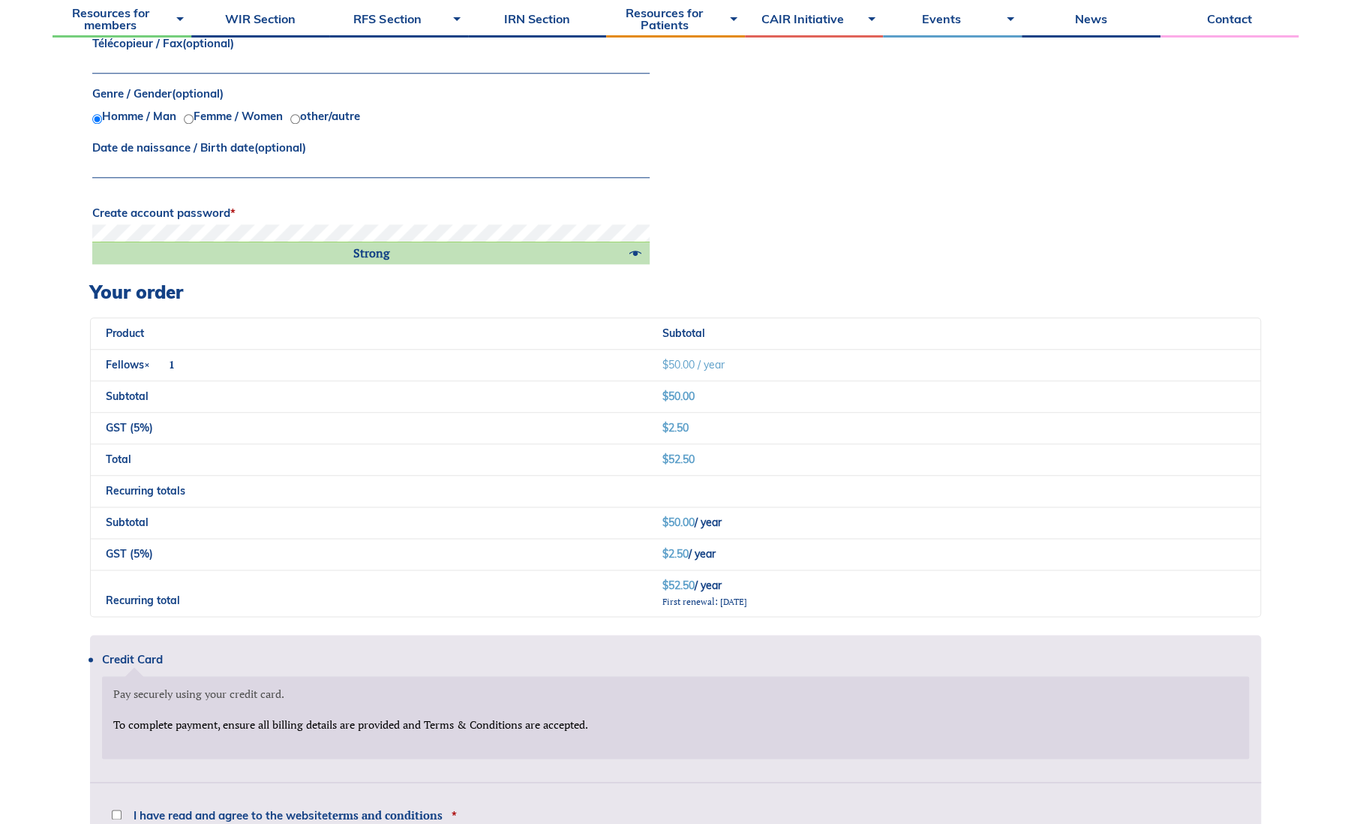
scroll to position [1282, 0]
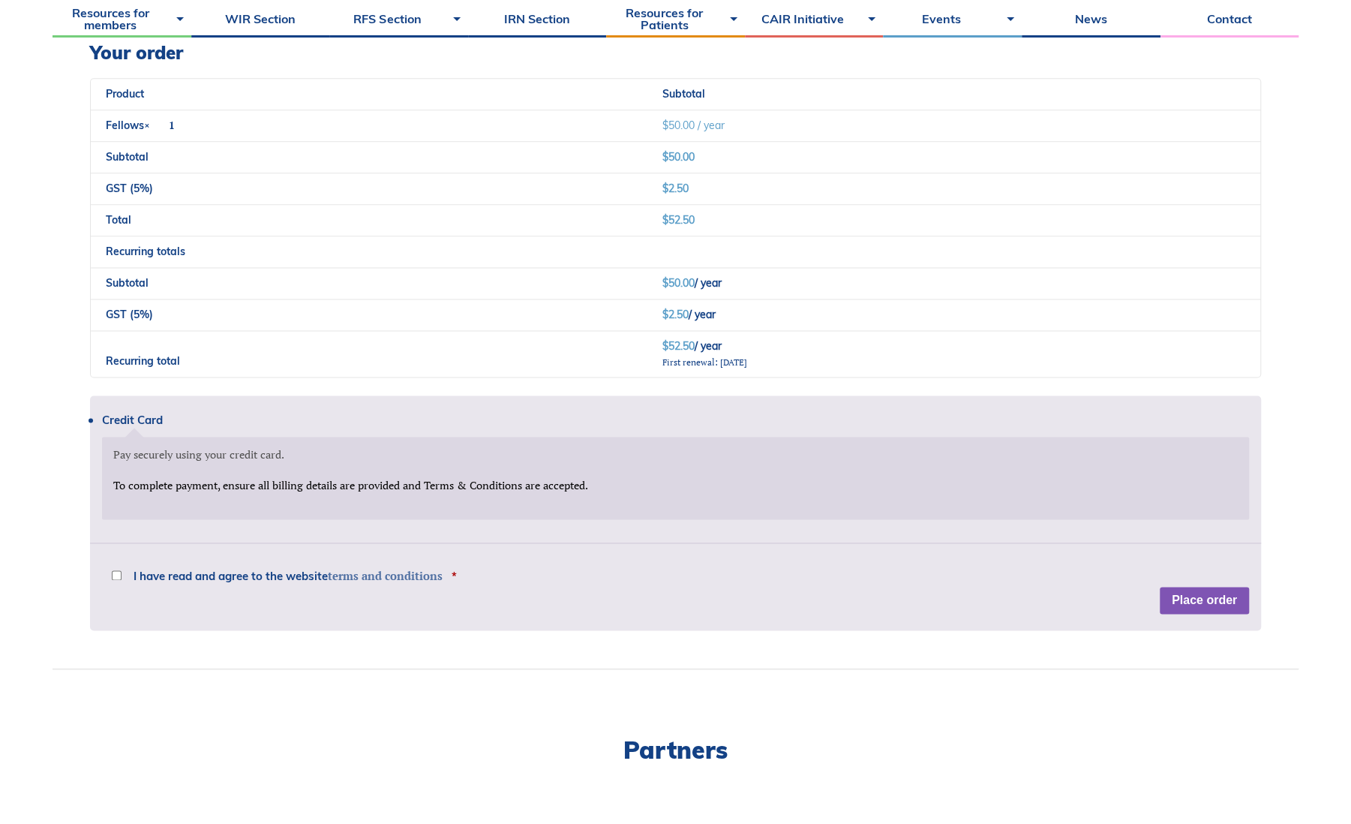
click at [348, 573] on link "terms and conditions" at bounding box center [385, 575] width 115 height 15
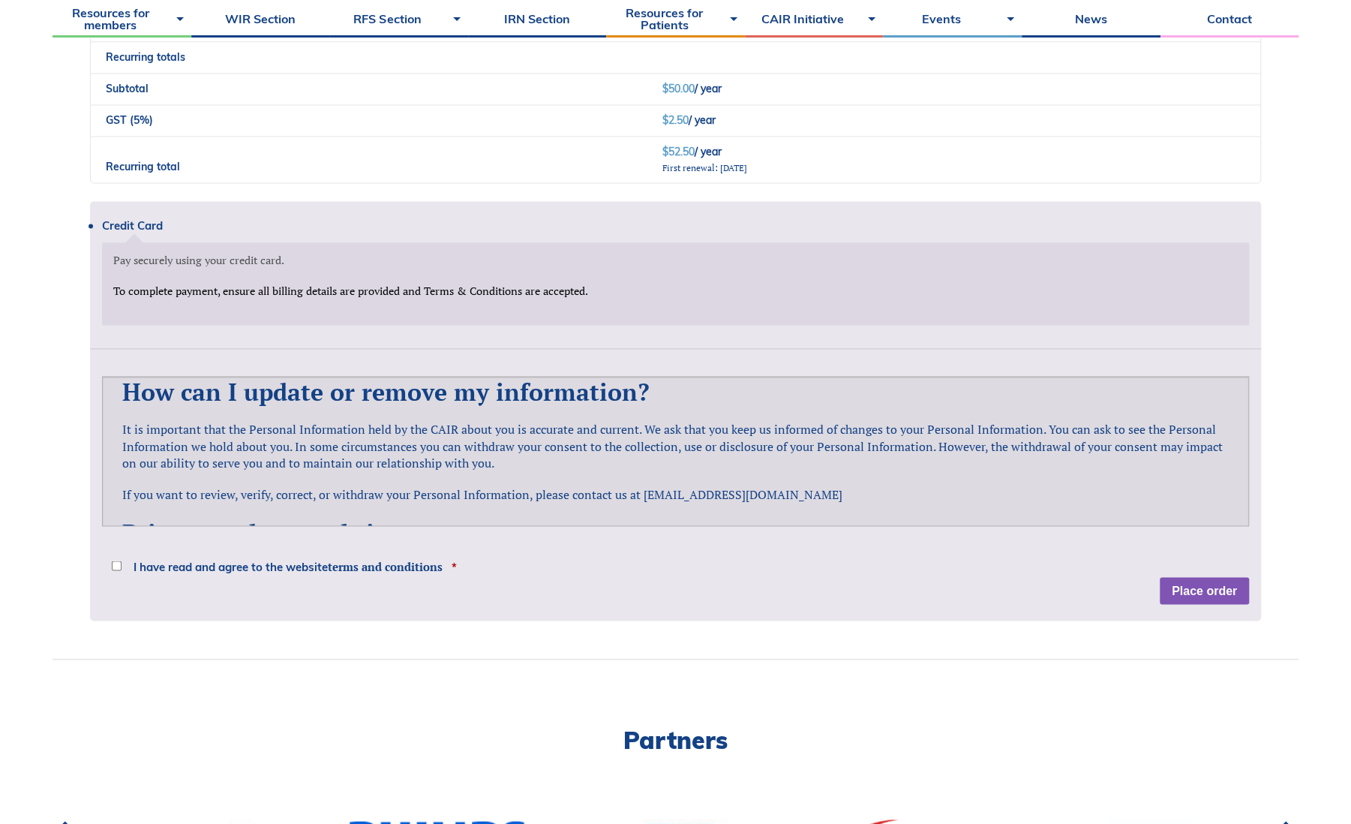
scroll to position [1478, 0]
click at [217, 559] on span "I have read and agree to the website terms and conditions" at bounding box center [288, 564] width 309 height 11
click at [122, 559] on input "I have read and agree to the website terms and conditions *" at bounding box center [117, 564] width 10 height 10
checkbox input "true"
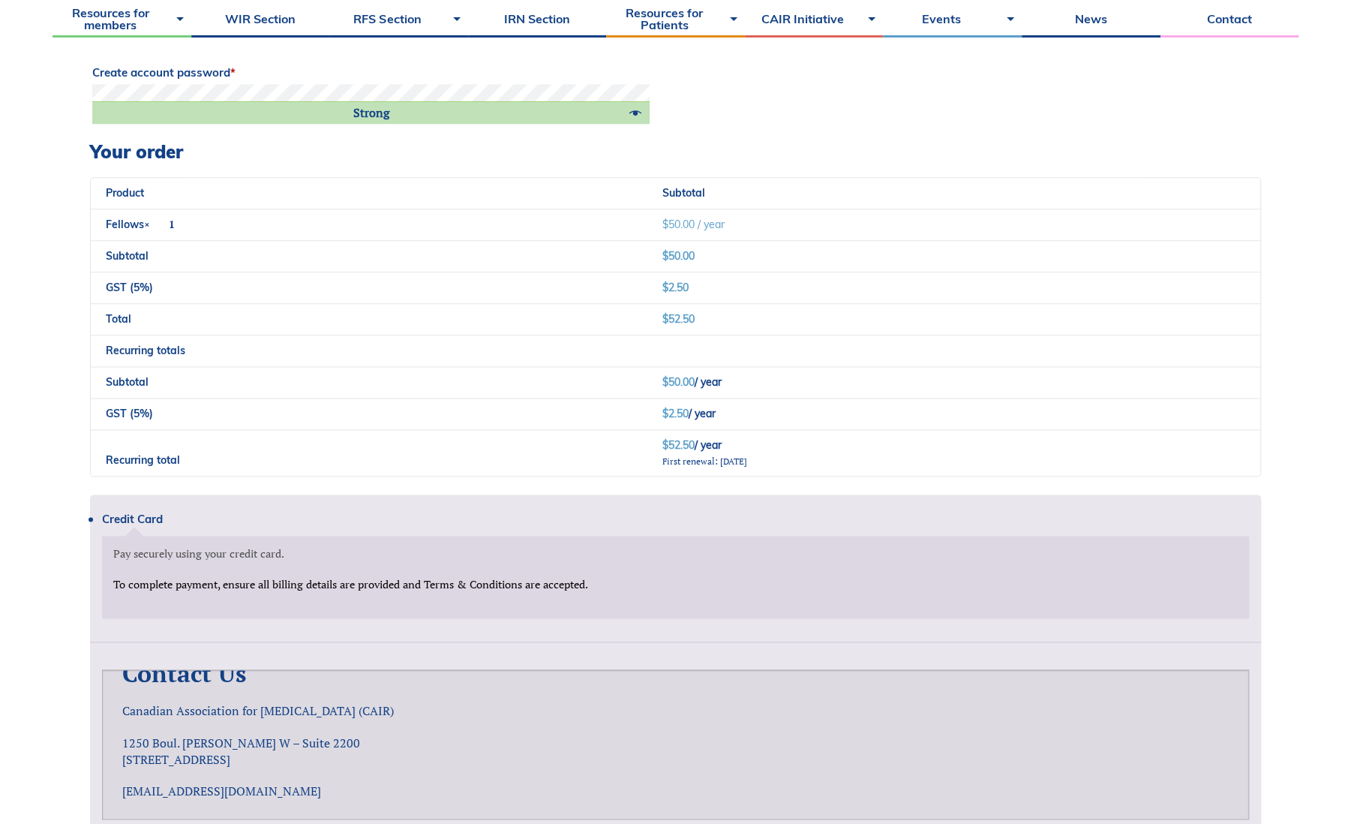
scroll to position [1165, 0]
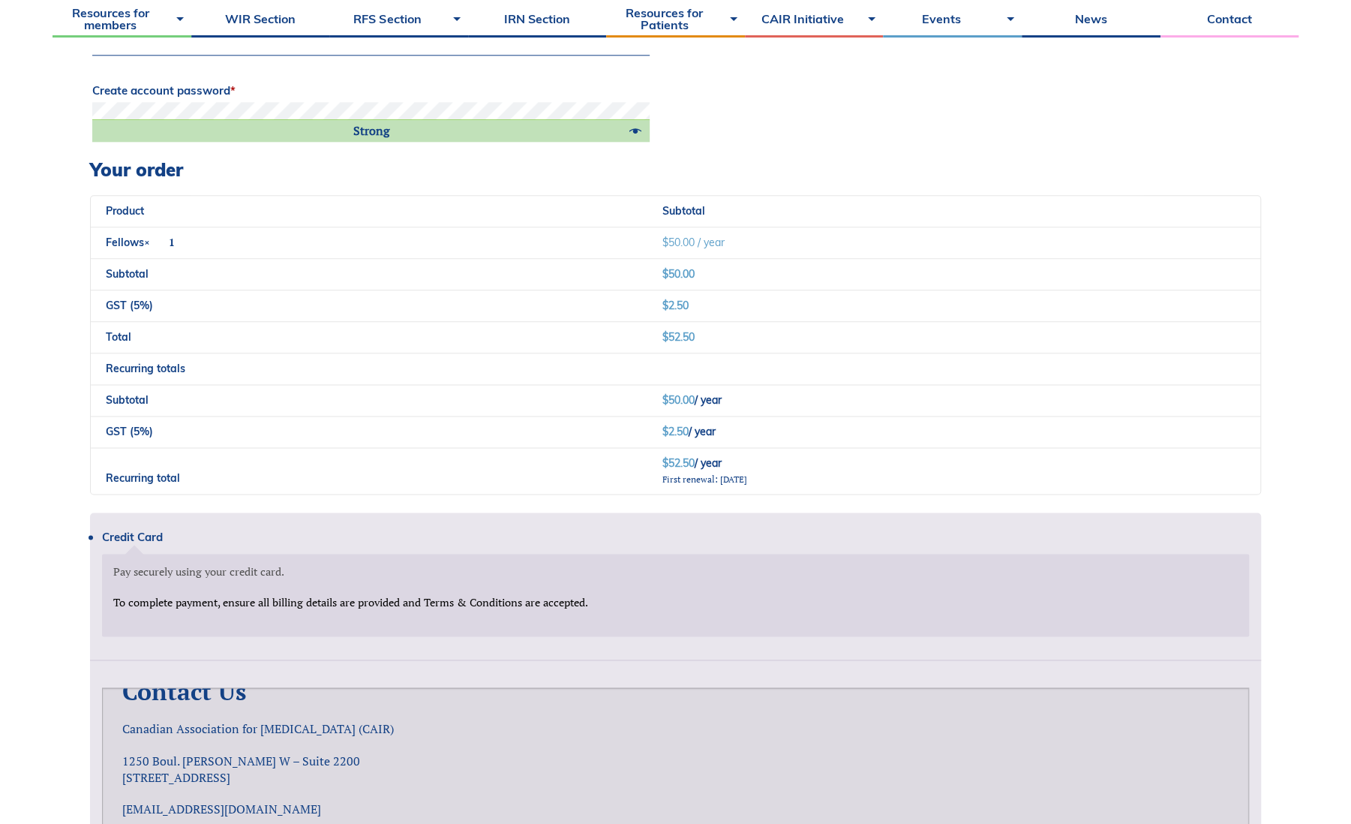
click at [915, 240] on td "$ 50.00 / year" at bounding box center [954, 243] width 613 height 32
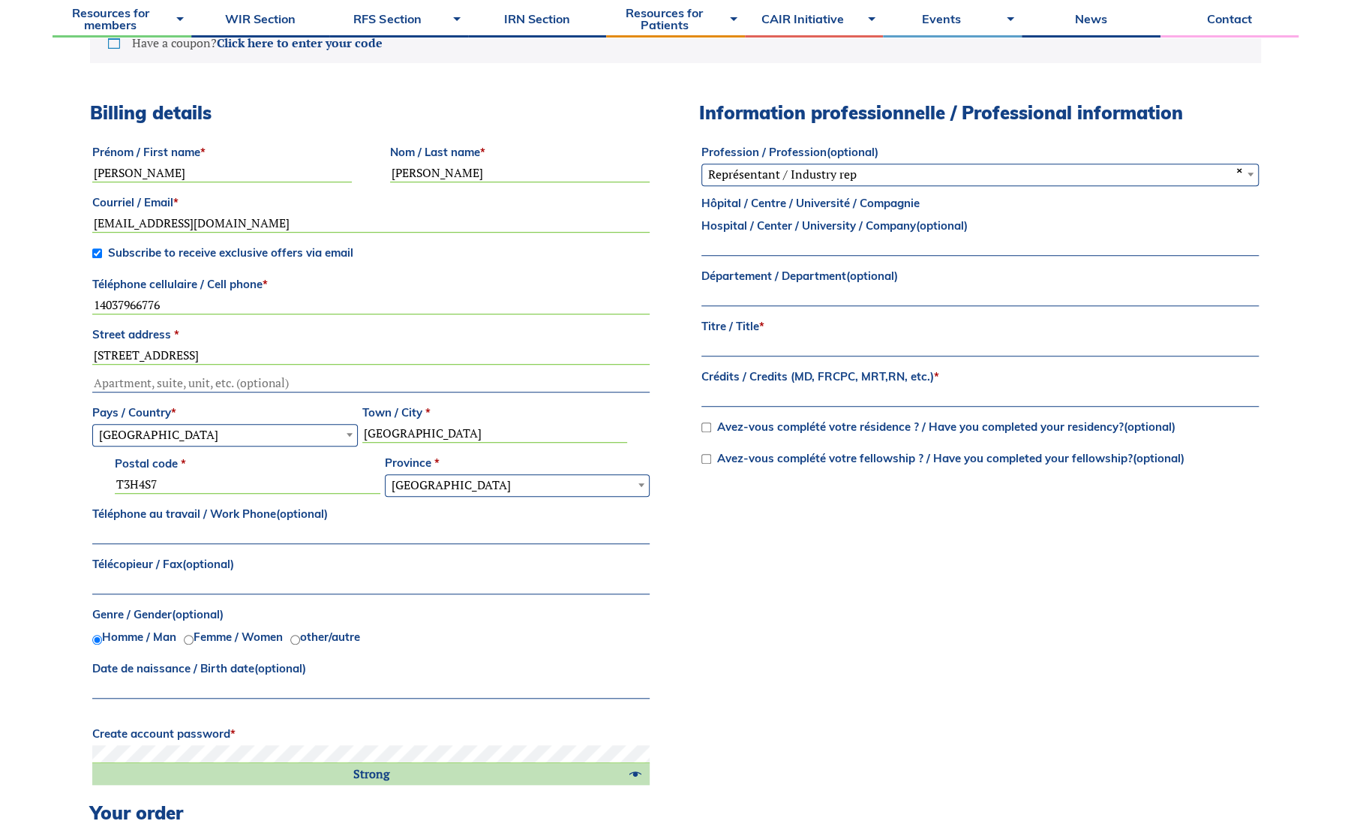
scroll to position [490, 0]
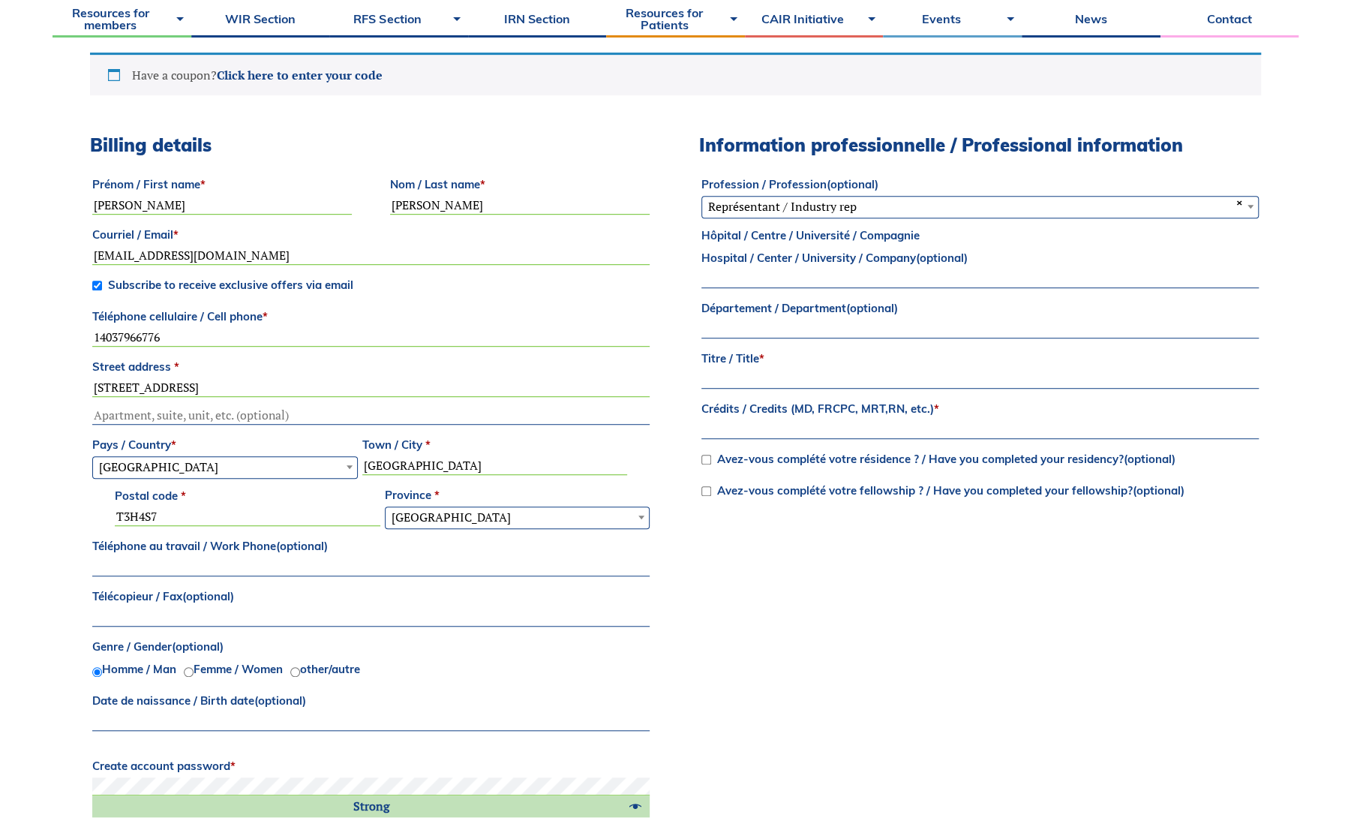
click at [886, 213] on span "× Représentant / Industry rep" at bounding box center [980, 207] width 556 height 20
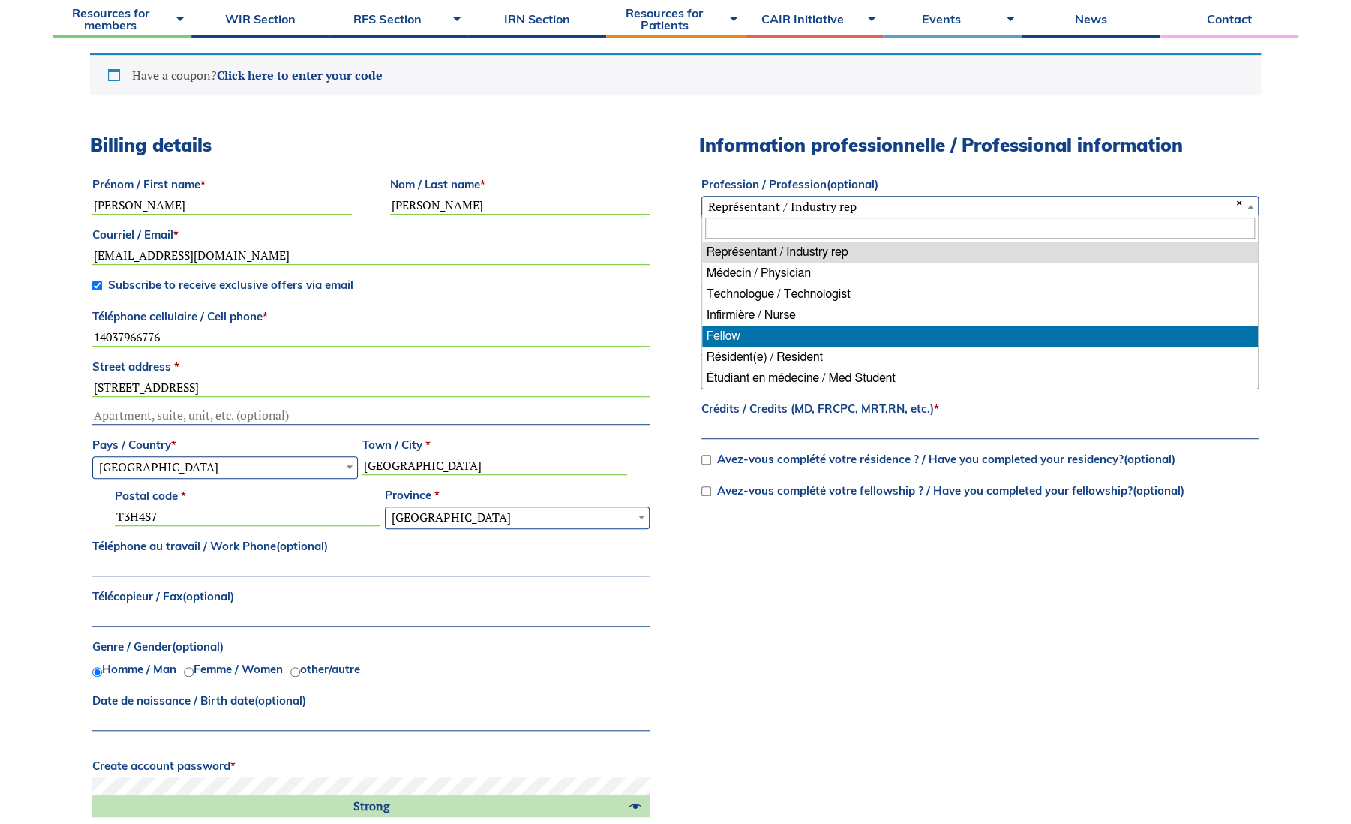
select select "fellow"
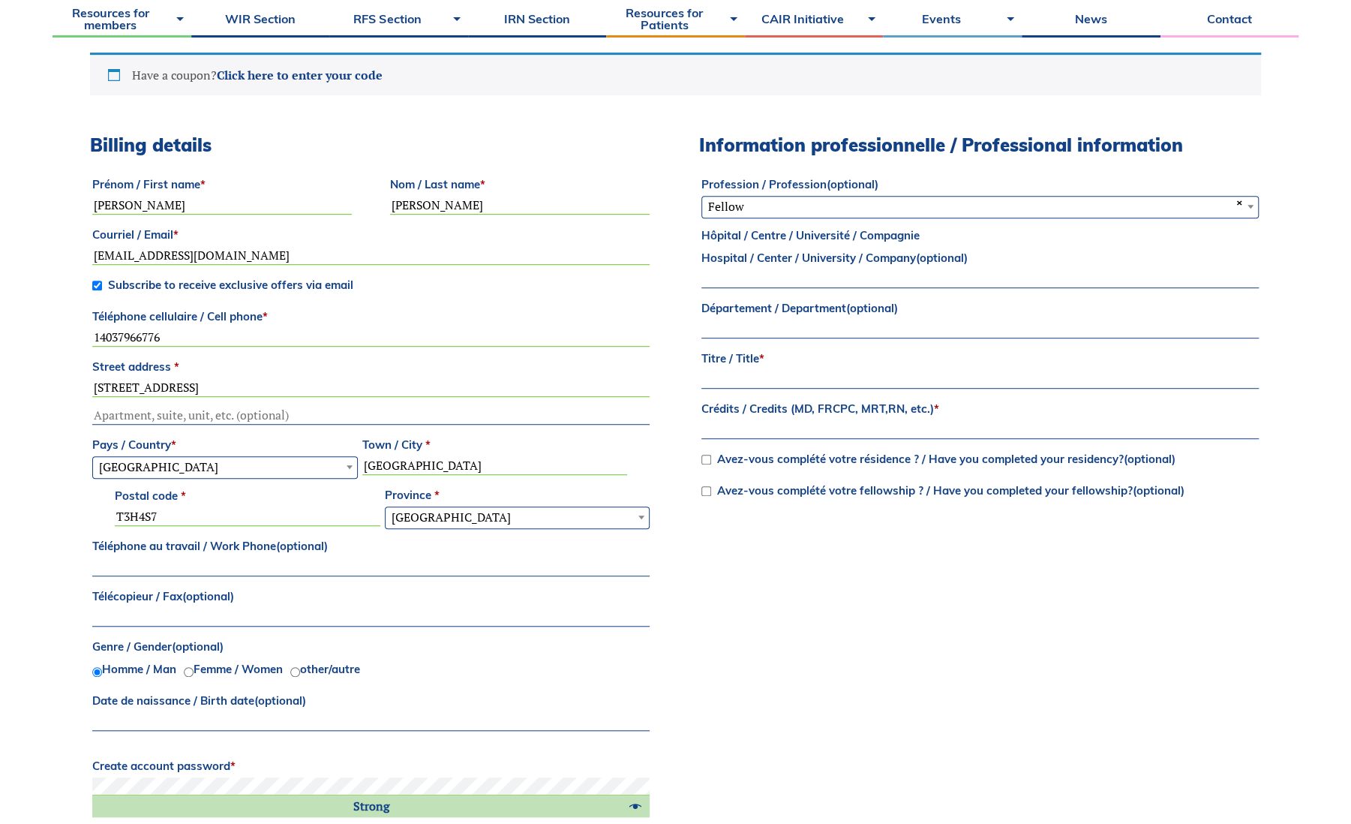
click at [893, 230] on label "Hôpital / Centre / Université / Compagnie Hospital / Center / University / Comp…" at bounding box center [980, 246] width 557 height 45
click at [893, 270] on input "Hôpital / Centre / Université / Compagnie Hospital / Center / University / Comp…" at bounding box center [980, 279] width 557 height 18
type input "[GEOGRAPHIC_DATA]"
type input "Dr."
type input "MD, FRCPC"
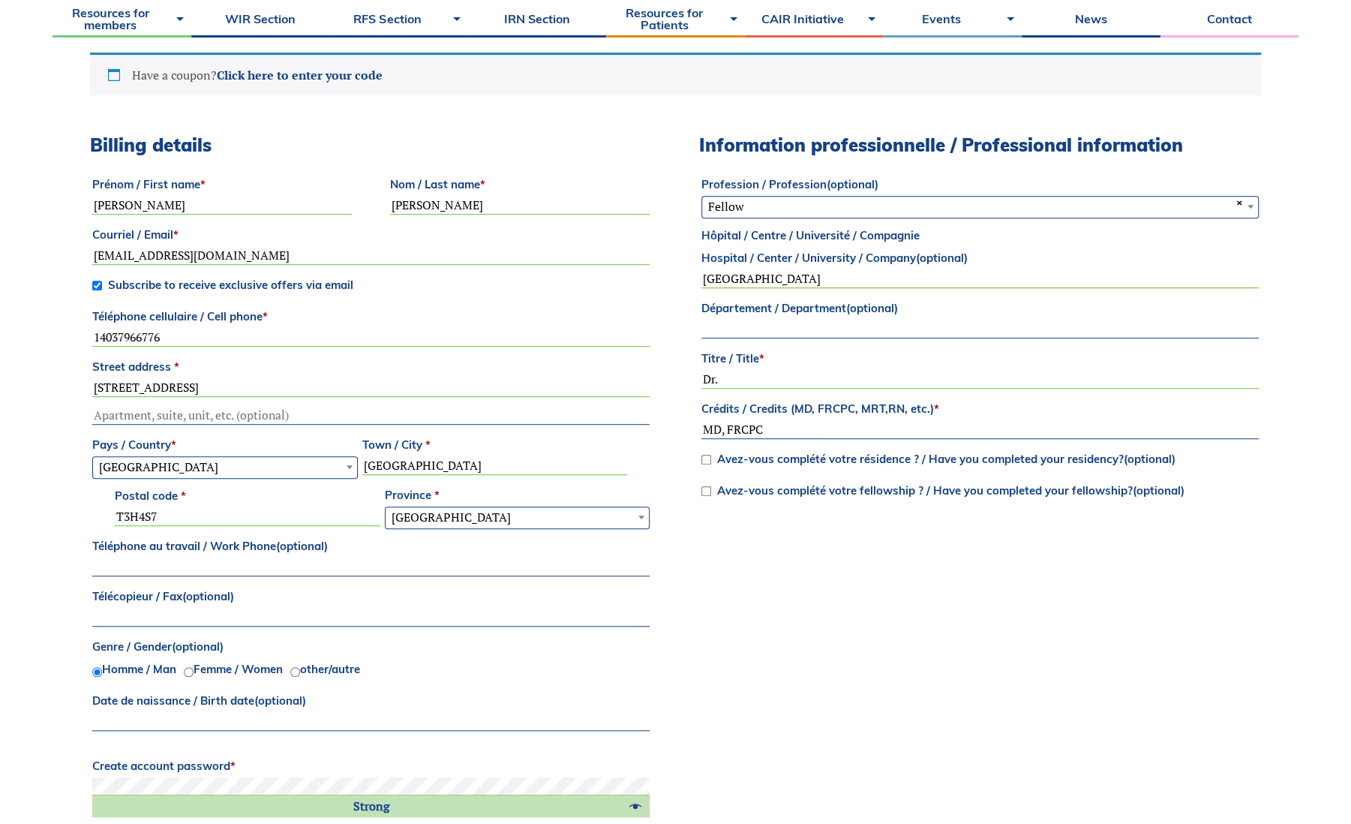
click at [711, 459] on label "Avez-vous complété votre résidence ? / Have you completed your residency? (opti…" at bounding box center [939, 459] width 474 height 14
click at [711, 459] on input "Avez-vous complété votre résidence ? / Have you completed your residency? (opti…" at bounding box center [707, 460] width 10 height 10
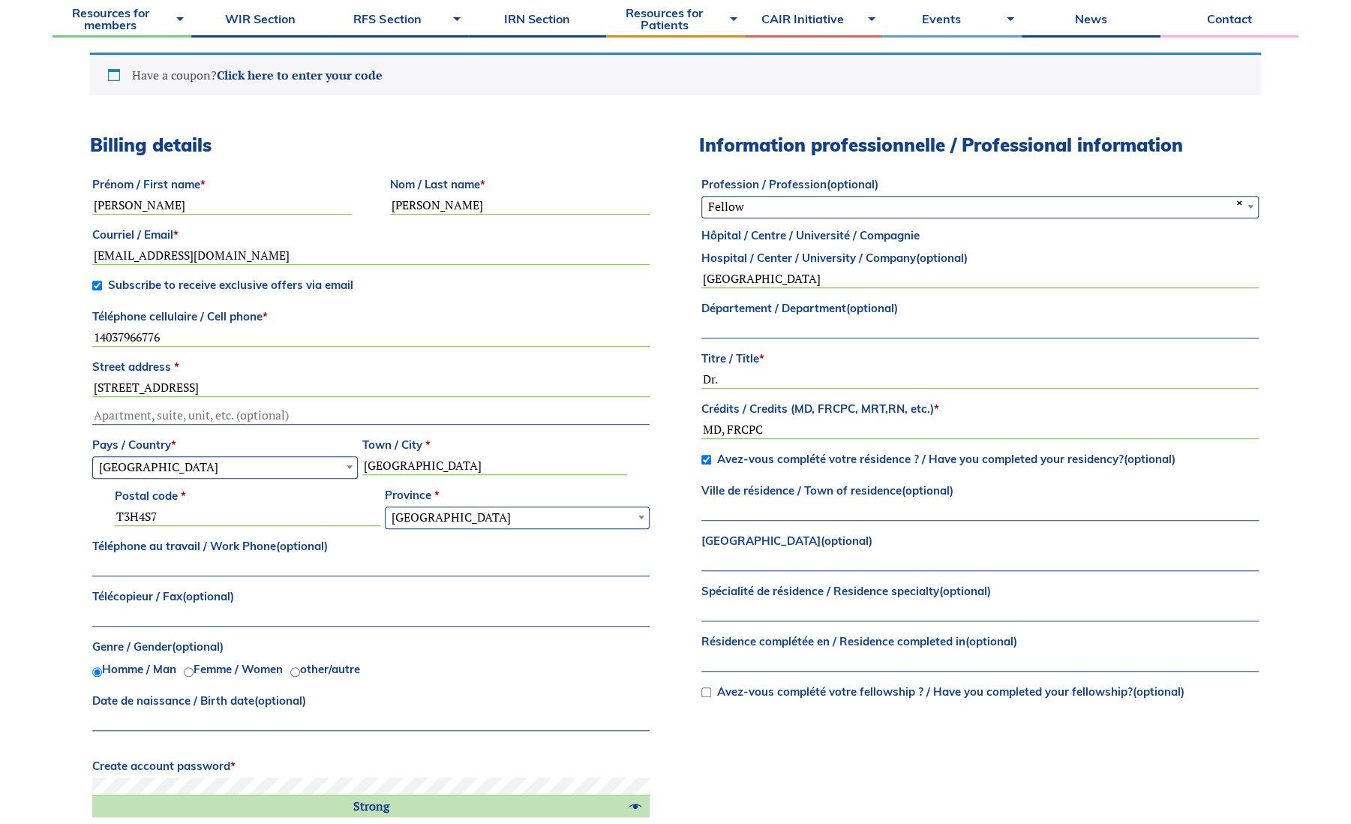
click at [699, 458] on p "Avez-vous complété votre résidence ? / Have you completed your residency? (opti…" at bounding box center [980, 459] width 562 height 27
click at [705, 457] on input "Avez-vous complété votre résidence ? / Have you completed your residency? (opti…" at bounding box center [707, 460] width 10 height 10
checkbox input "false"
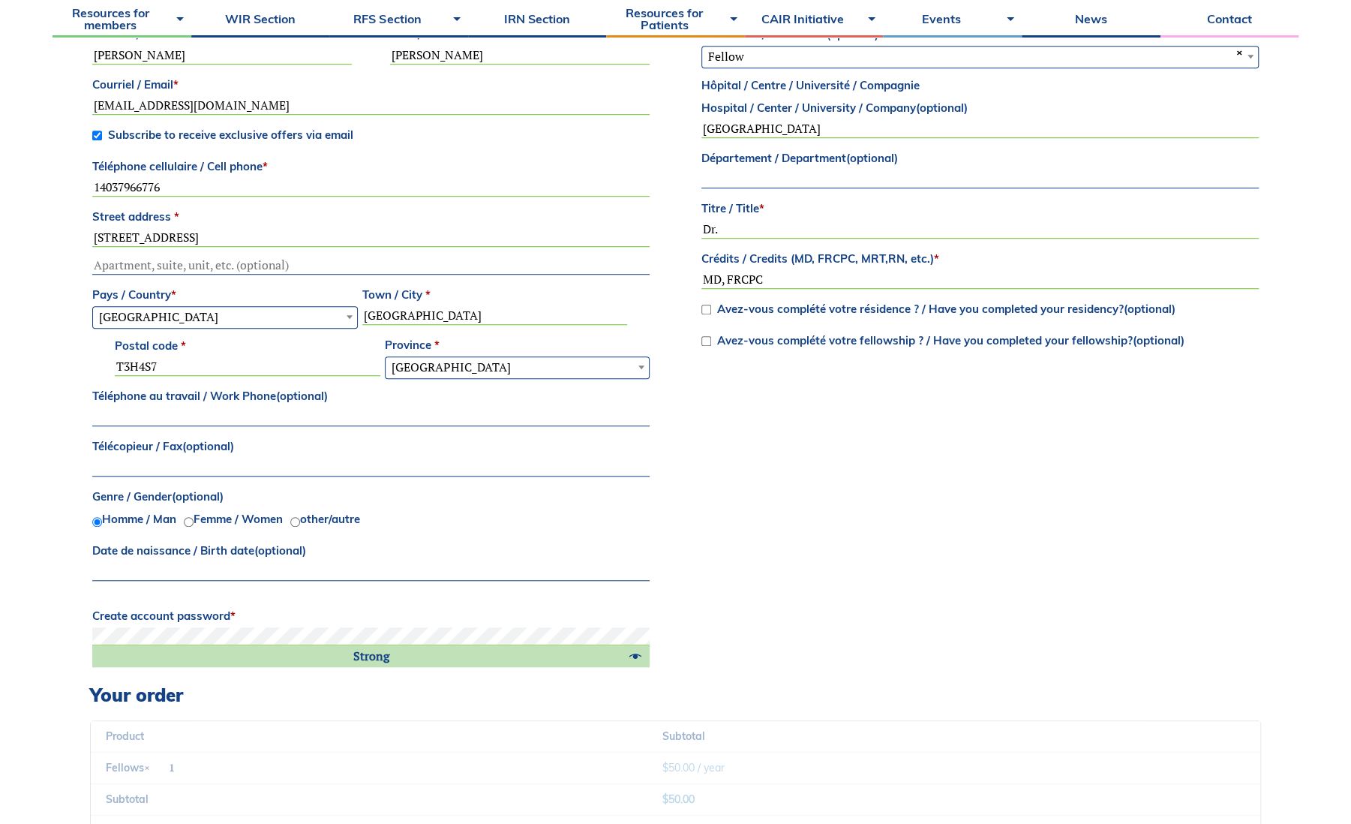
click at [825, 556] on div "Billing details Prénom / First name * [PERSON_NAME] / Last name * [PERSON_NAME]…" at bounding box center [675, 333] width 1171 height 699
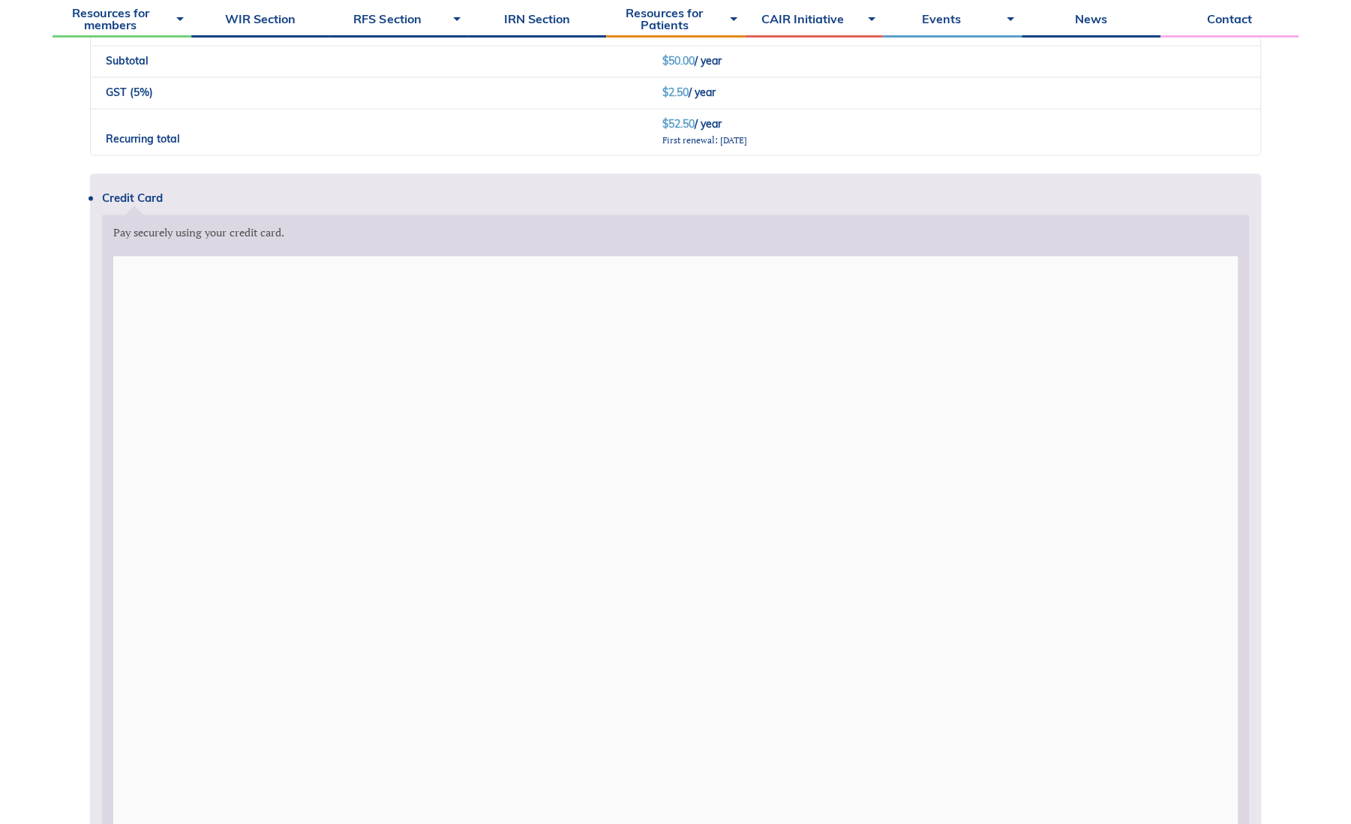
scroll to position [1540, 0]
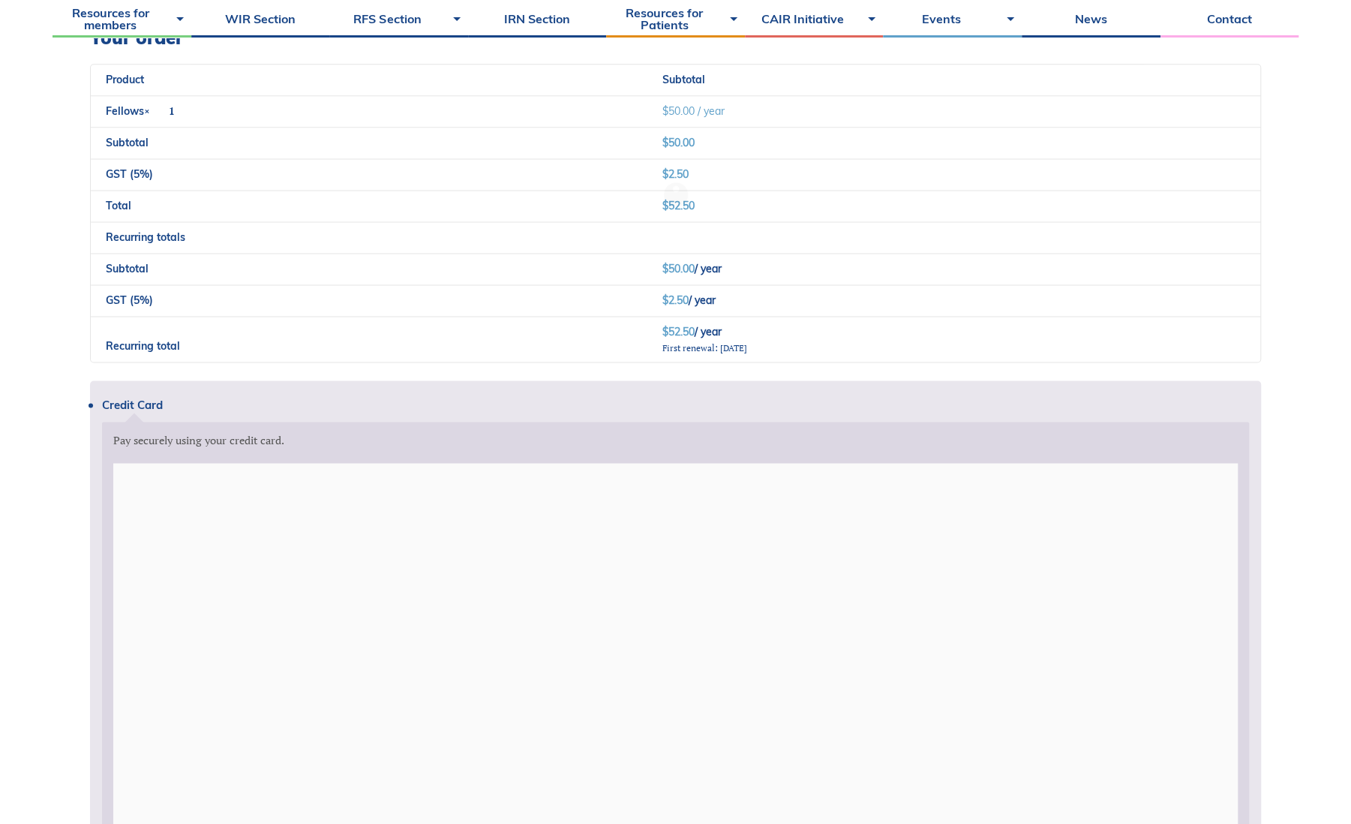
click at [1265, 238] on div "Returning customer? Click here to login If you have shopped with us before, ple…" at bounding box center [676, 112] width 1246 height 2137
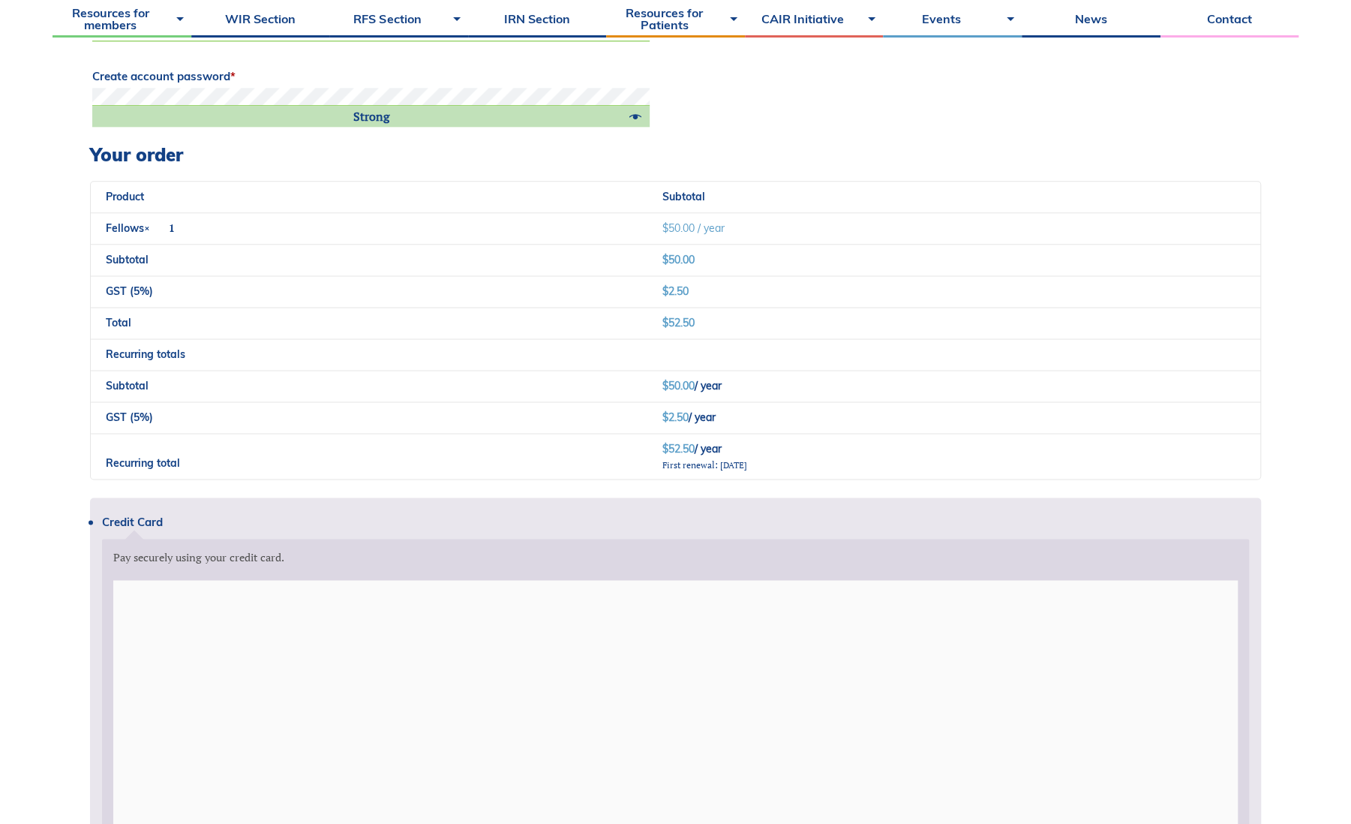
scroll to position [1375, 0]
